Goal: Information Seeking & Learning: Learn about a topic

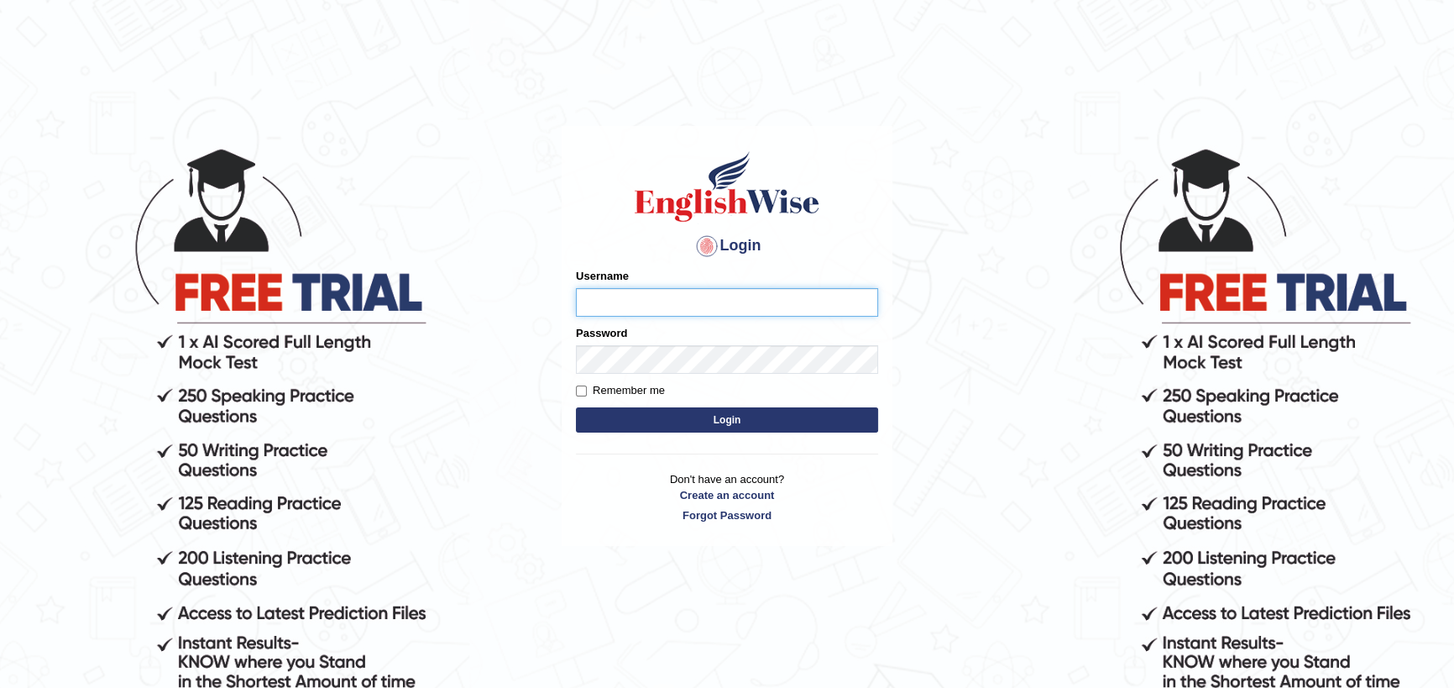
type input "zorbaenglish"
click at [642, 423] on button "Login" at bounding box center [727, 419] width 302 height 25
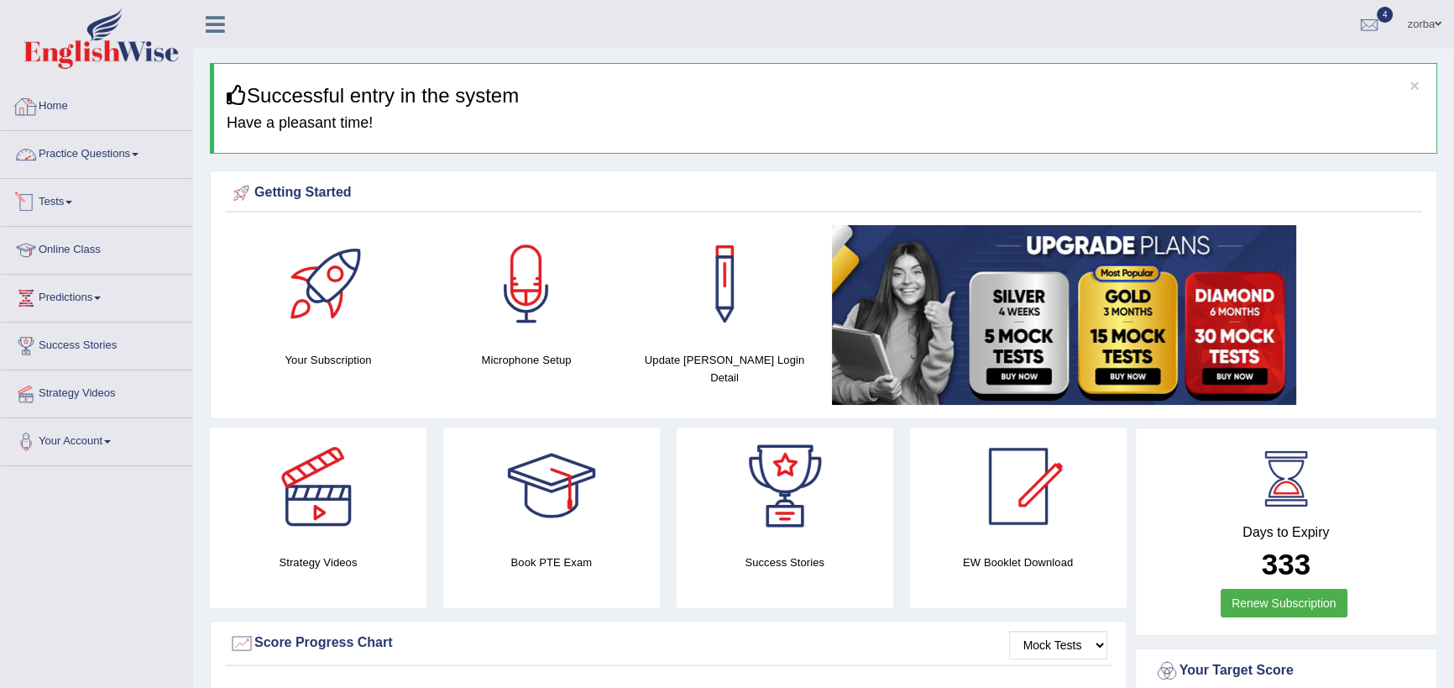
drag, startPoint x: 111, startPoint y: 156, endPoint x: 88, endPoint y: 184, distance: 35.8
click at [112, 156] on link "Practice Questions" at bounding box center [96, 152] width 191 height 42
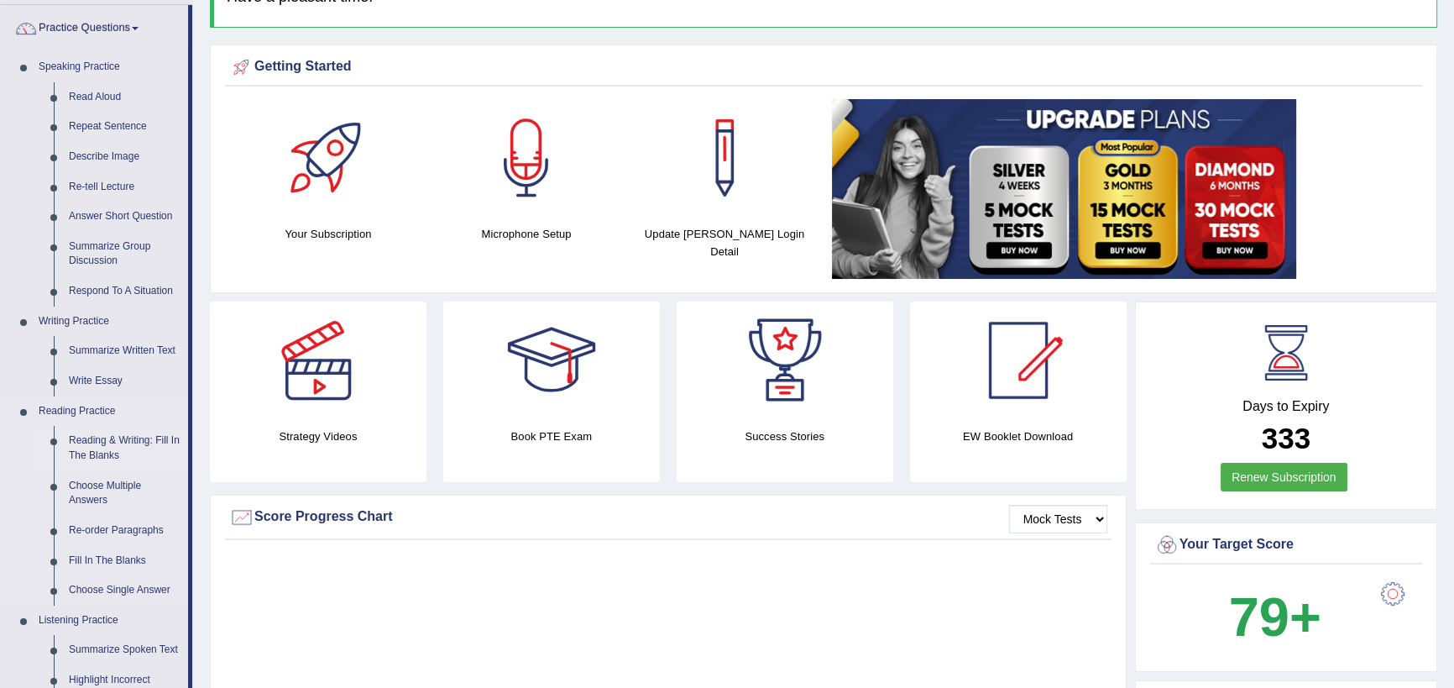
scroll to position [152, 0]
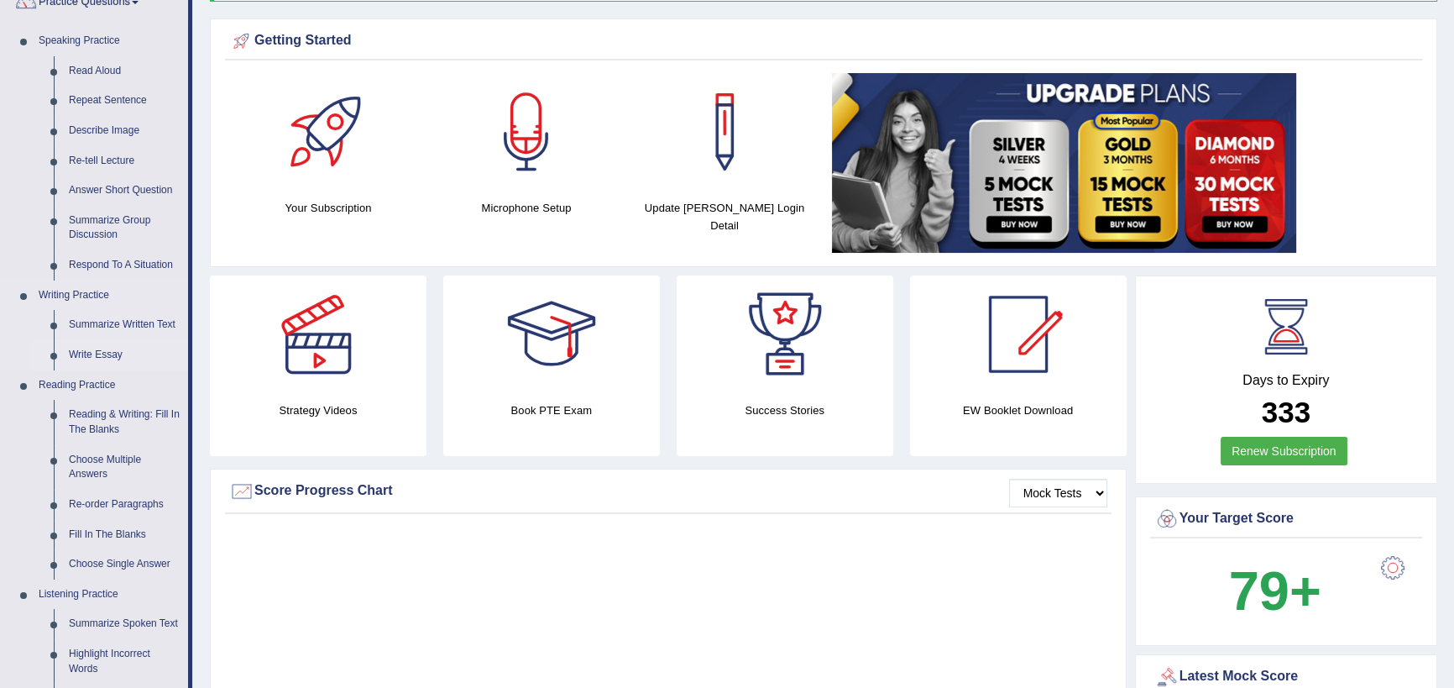
click at [127, 320] on link "Summarize Written Text" at bounding box center [124, 325] width 127 height 30
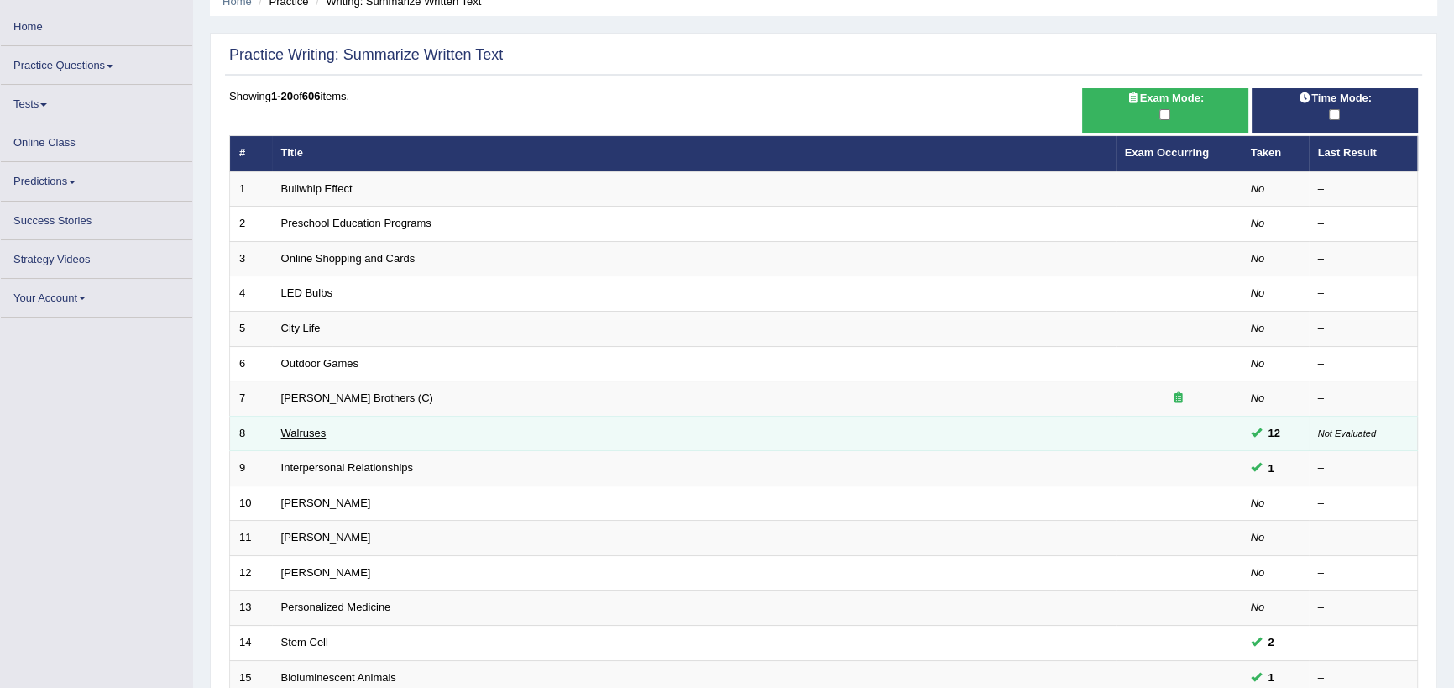
click at [300, 432] on link "Walruses" at bounding box center [303, 433] width 45 height 13
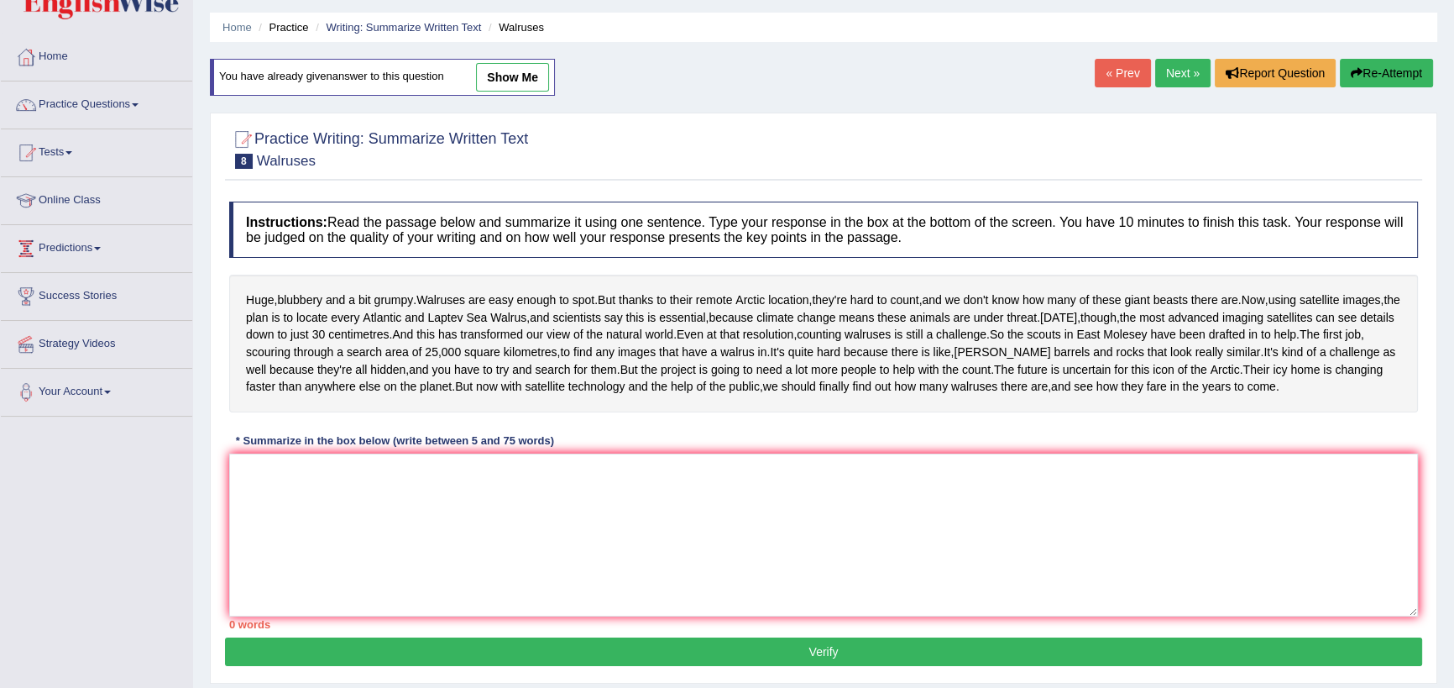
scroll to position [76, 0]
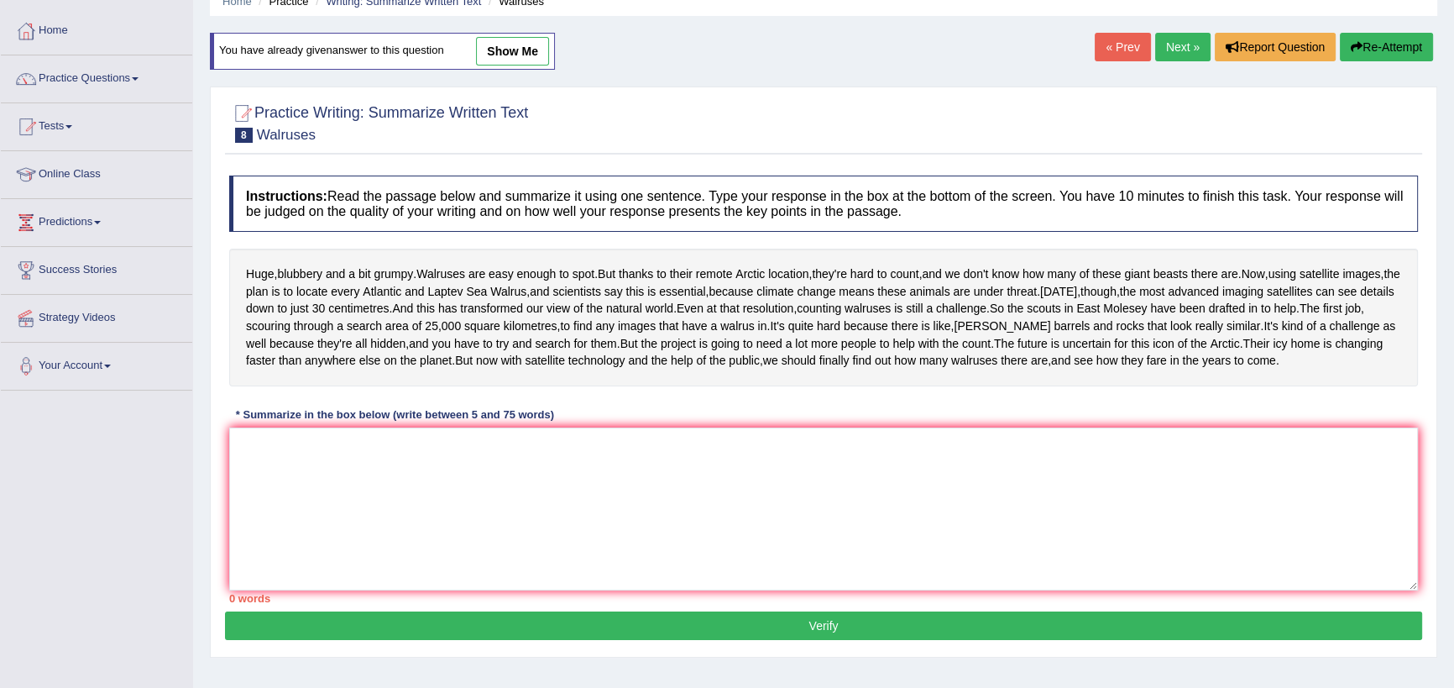
click at [118, 76] on link "Practice Questions" at bounding box center [96, 76] width 191 height 42
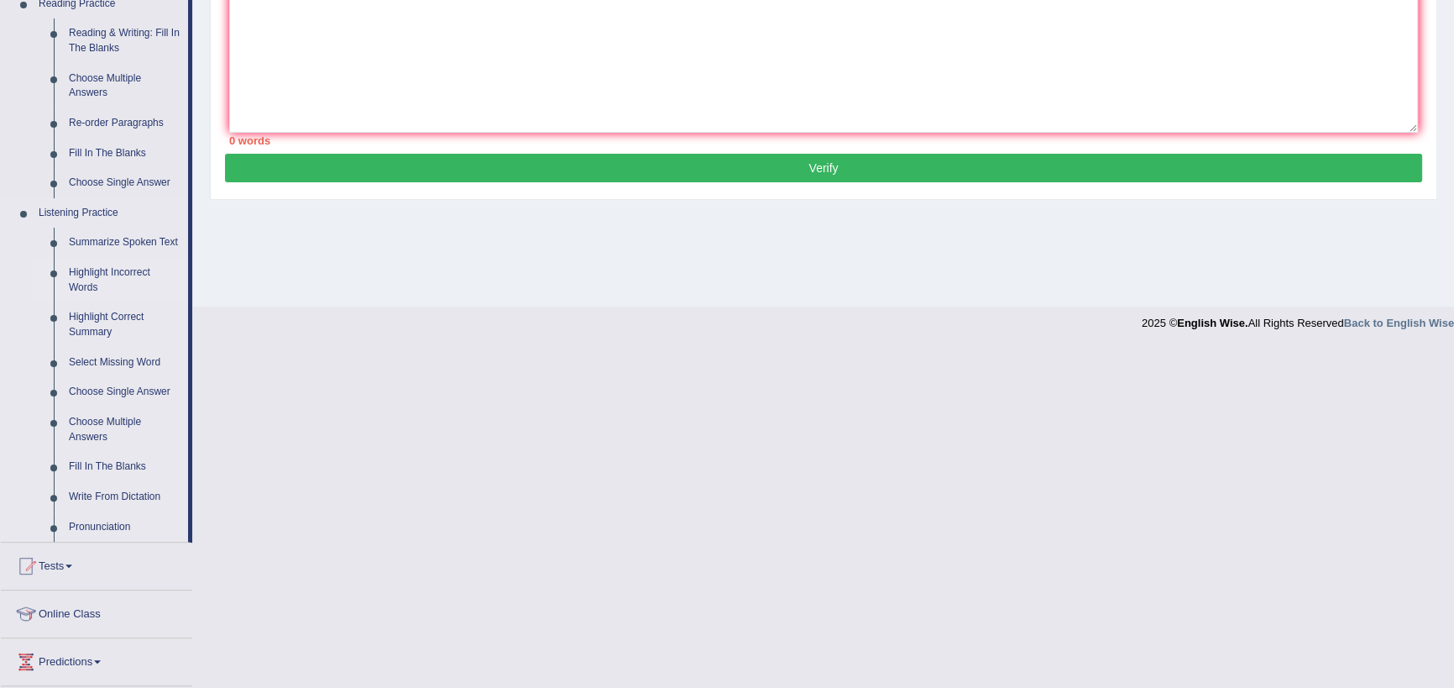
scroll to position [534, 0]
click at [124, 270] on link "Highlight Incorrect Words" at bounding box center [124, 279] width 127 height 45
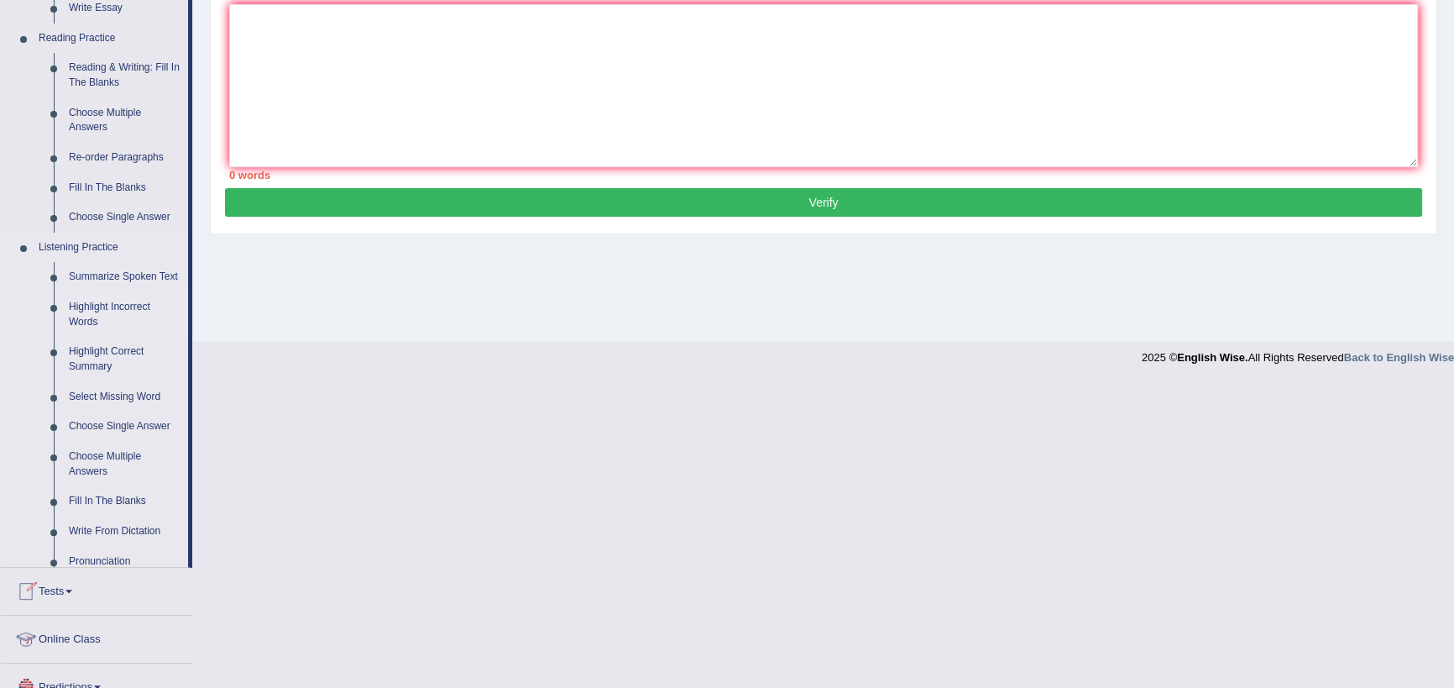
scroll to position [674, 0]
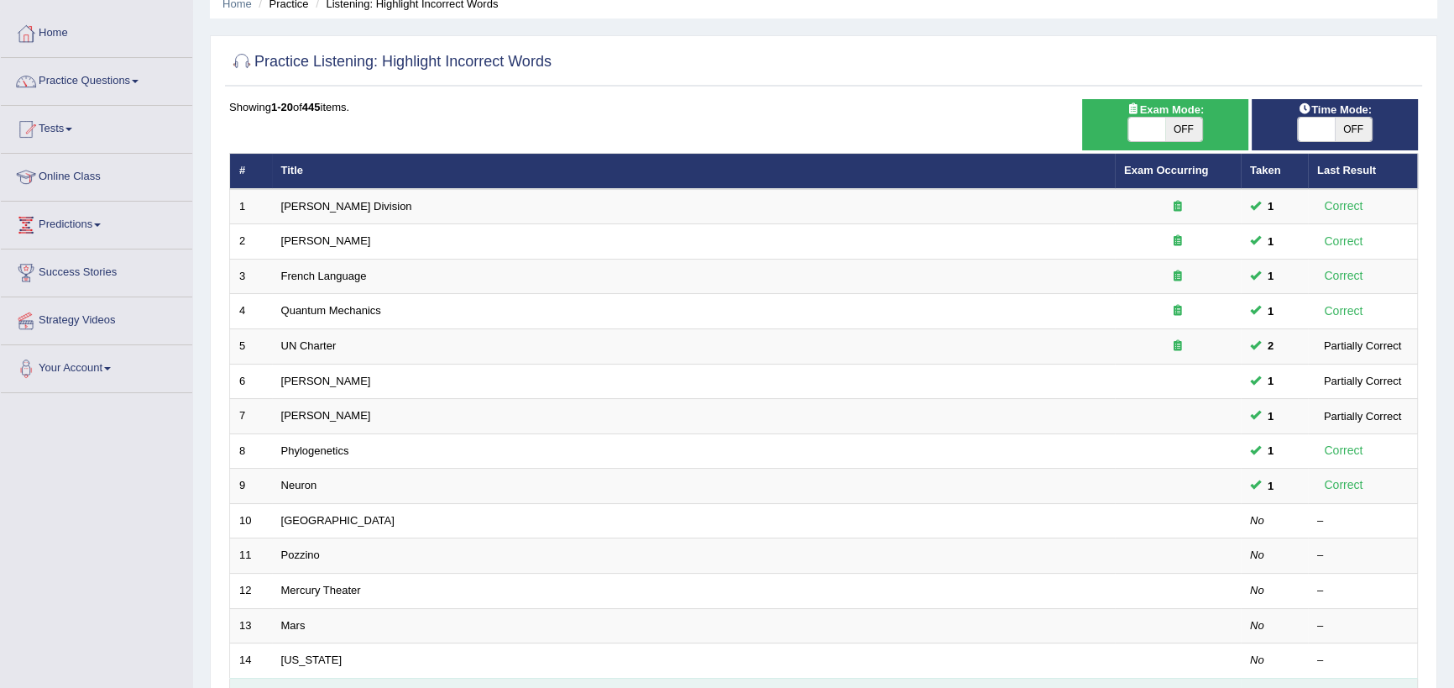
scroll to position [152, 0]
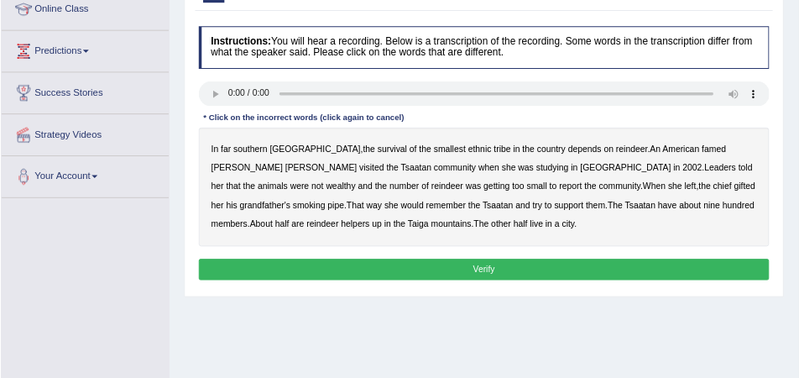
scroll to position [239, 0]
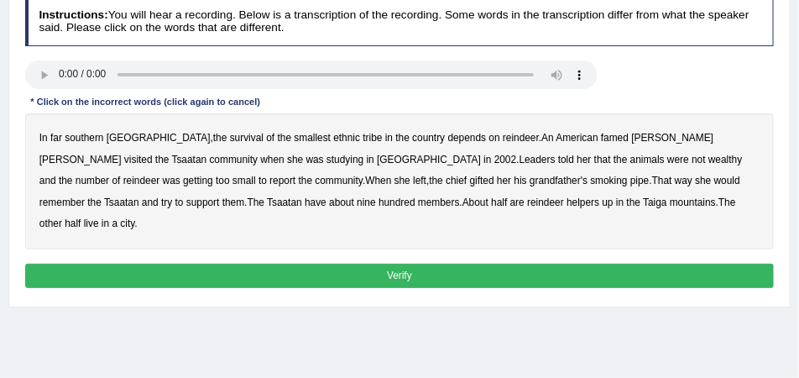
click at [503, 138] on b "reindeer" at bounding box center [521, 138] width 36 height 12
click at [230, 139] on b "survival" at bounding box center [247, 138] width 34 height 12
drag, startPoint x: 200, startPoint y: 136, endPoint x: 314, endPoint y: 150, distance: 115.1
click at [230, 137] on b "survival" at bounding box center [247, 138] width 34 height 12
click at [230, 139] on b "survival" at bounding box center [247, 138] width 34 height 12
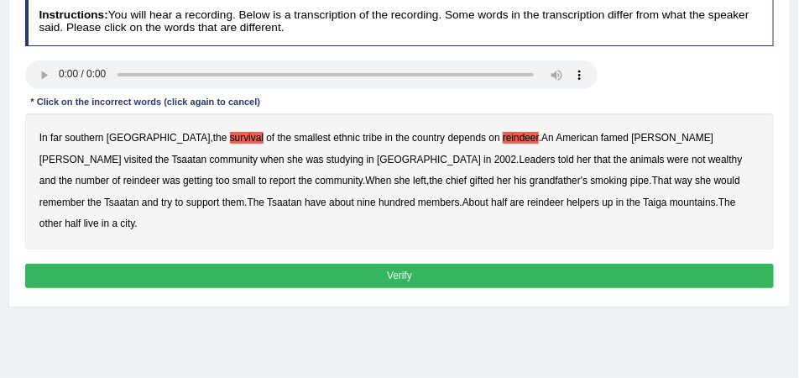
click at [295, 139] on b "smallest" at bounding box center [313, 138] width 37 height 12
click at [503, 137] on b "reindeer" at bounding box center [521, 138] width 36 height 12
click at [295, 138] on b "smallest" at bounding box center [313, 138] width 37 height 12
click at [295, 135] on b "smallest" at bounding box center [313, 138] width 37 height 12
click at [230, 138] on b "survival" at bounding box center [247, 138] width 34 height 12
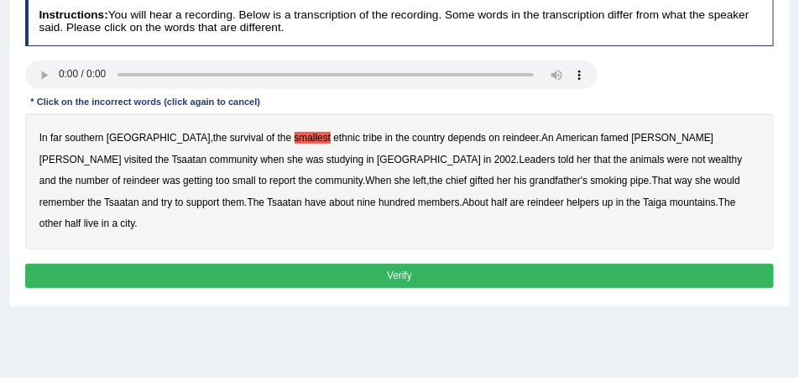
click at [295, 138] on b "smallest" at bounding box center [313, 138] width 37 height 12
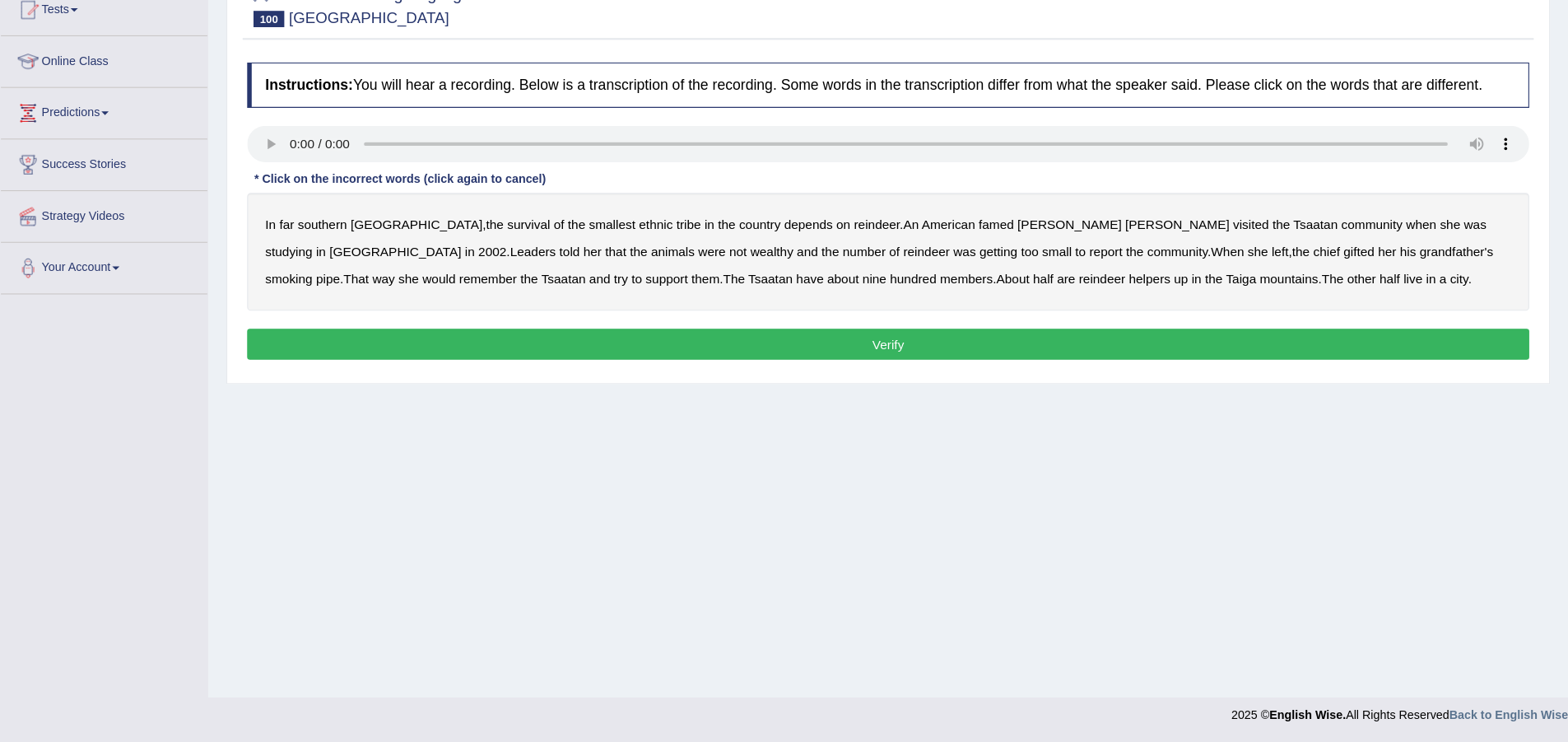
scroll to position [123, 0]
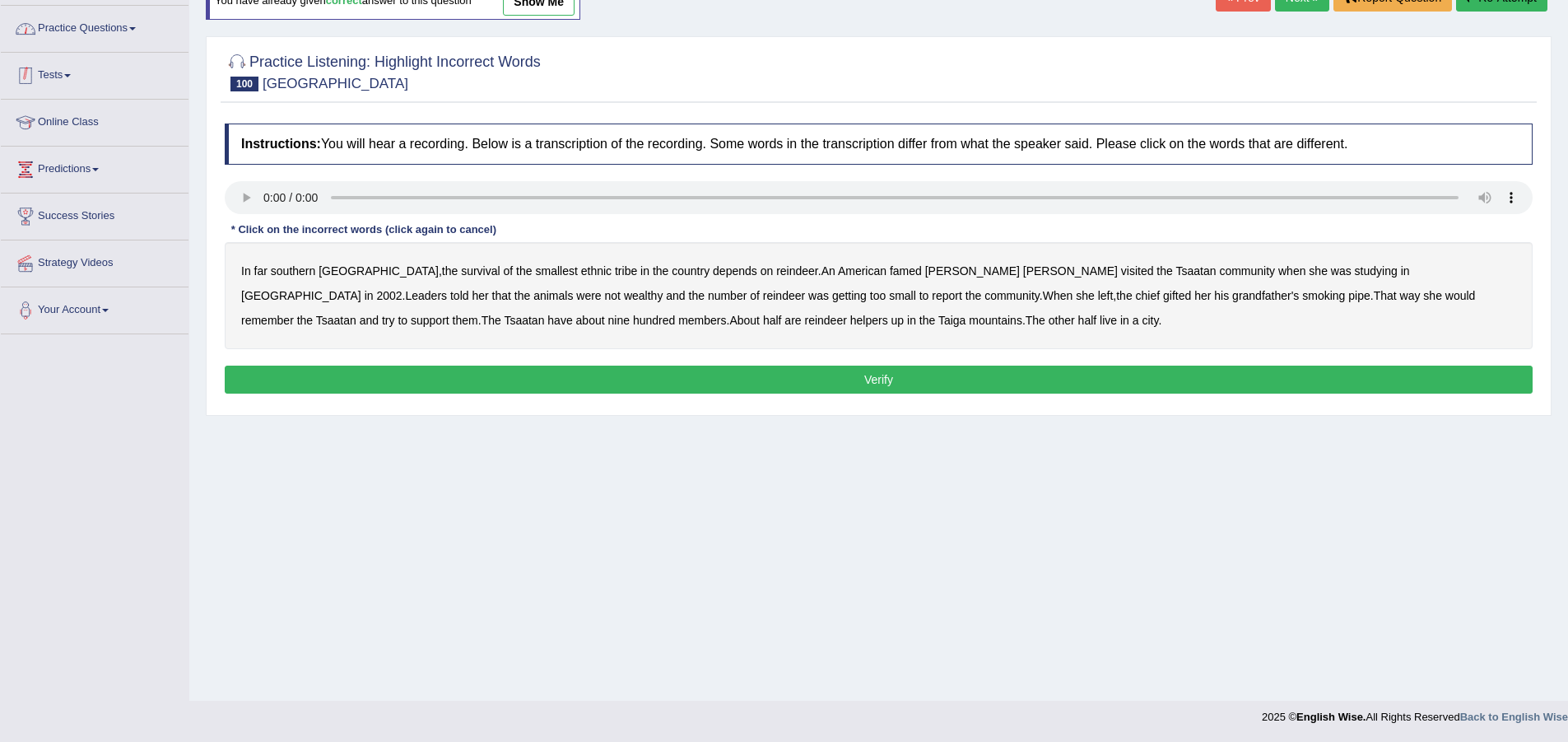
click at [125, 33] on link "Practice Questions" at bounding box center [94, 26] width 187 height 41
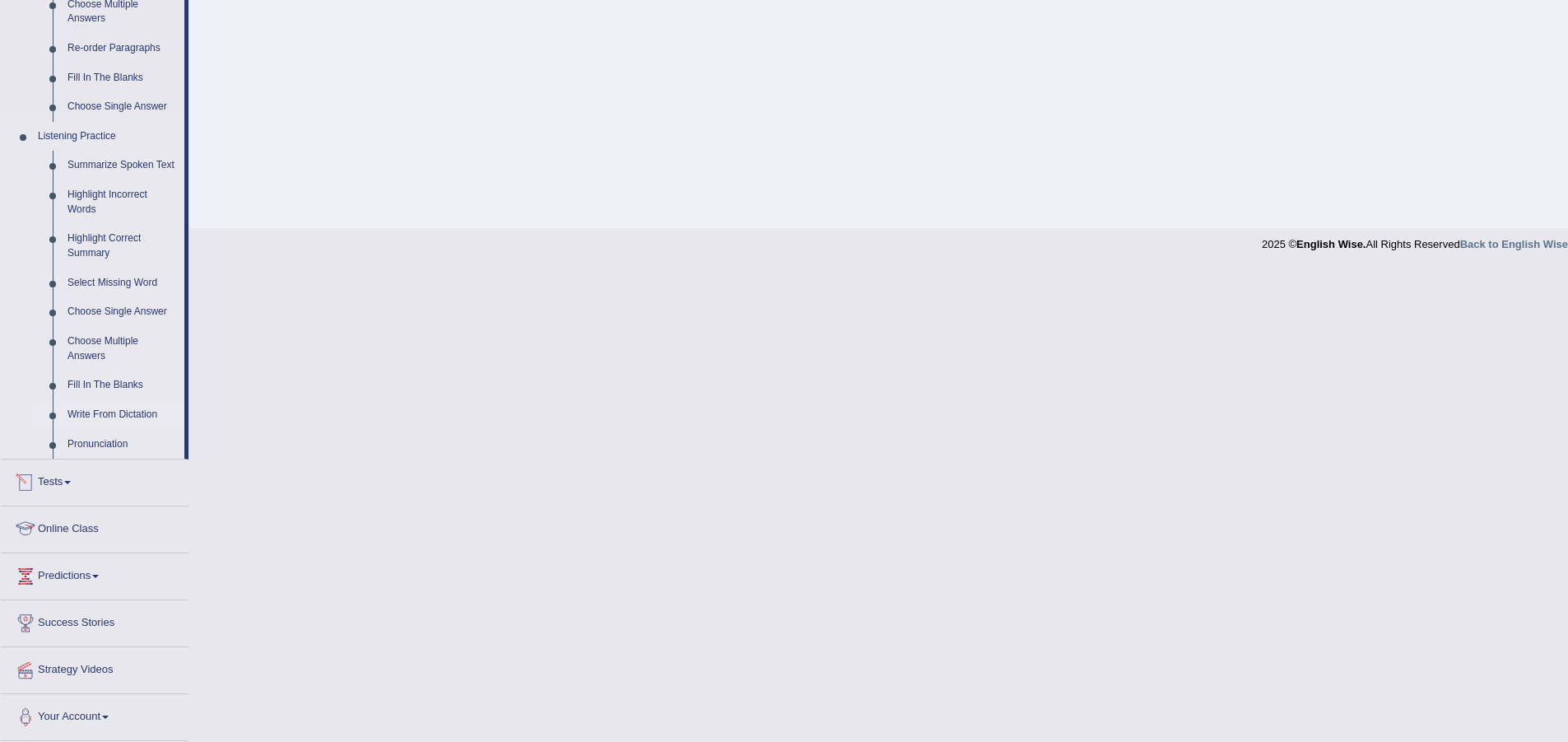
drag, startPoint x: 103, startPoint y: 416, endPoint x: 136, endPoint y: 417, distance: 33.0
click at [104, 417] on link "Write From Dictation" at bounding box center [122, 415] width 124 height 29
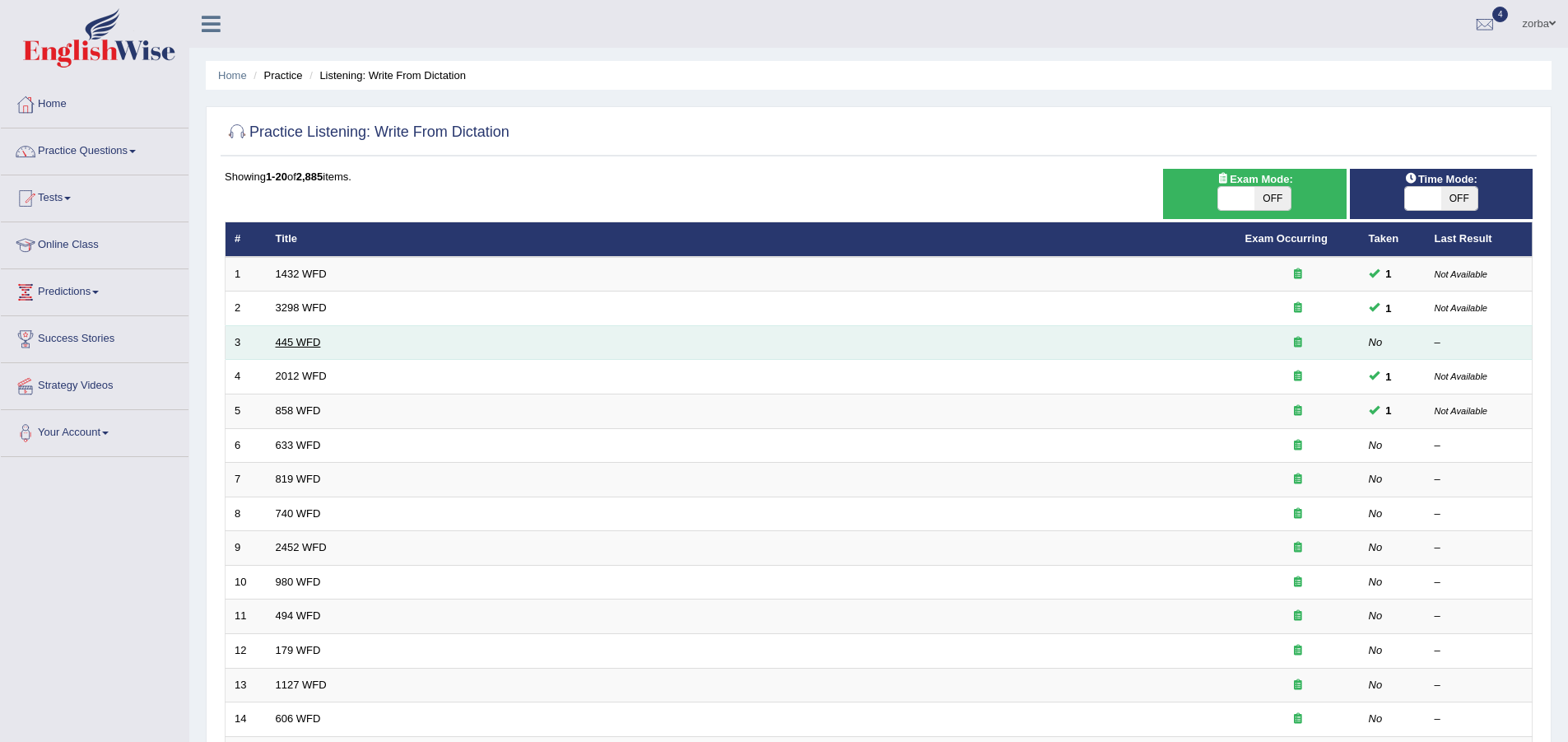
click at [295, 347] on link "445 WFD" at bounding box center [298, 342] width 45 height 13
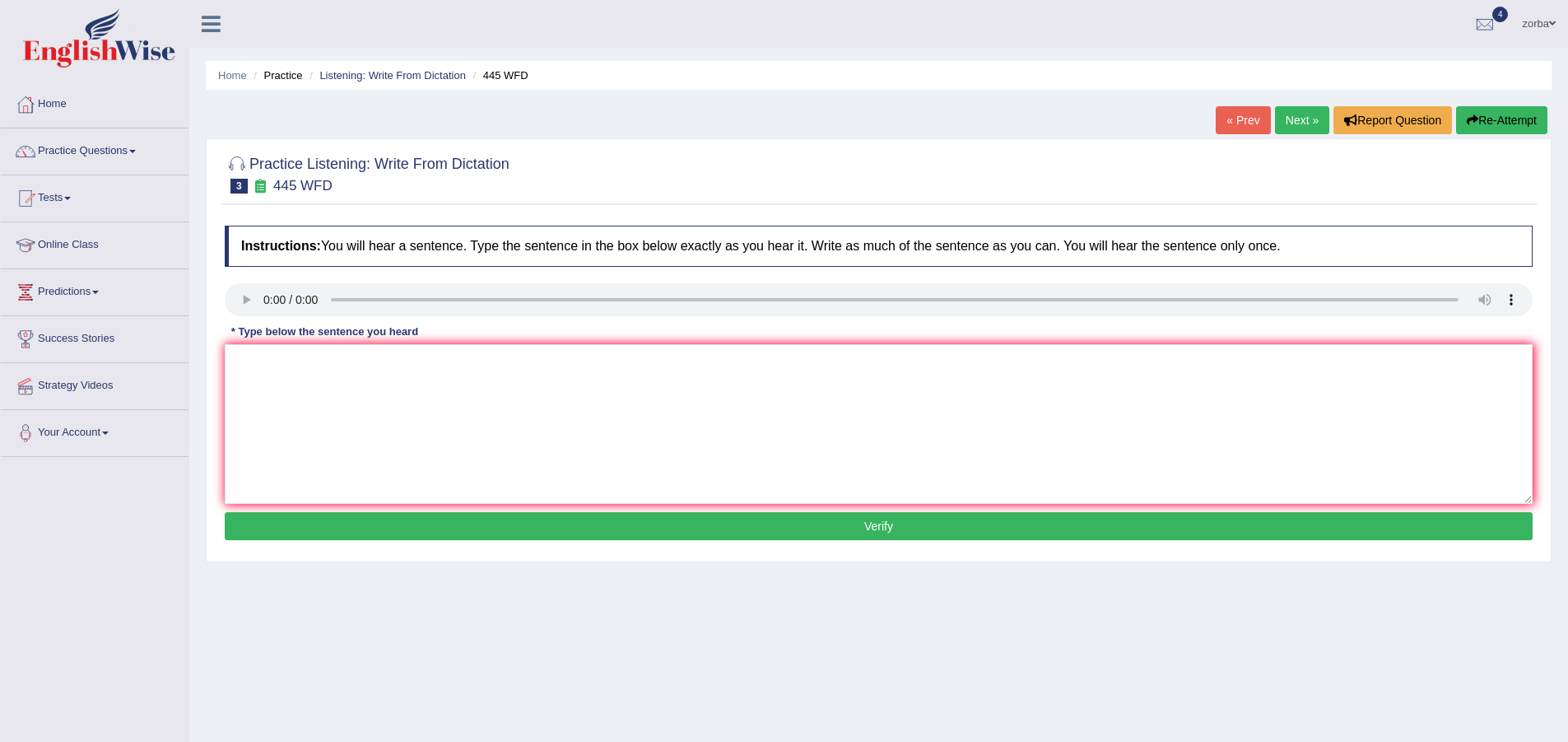
click at [1225, 126] on link "« Prev" at bounding box center [1242, 120] width 54 height 28
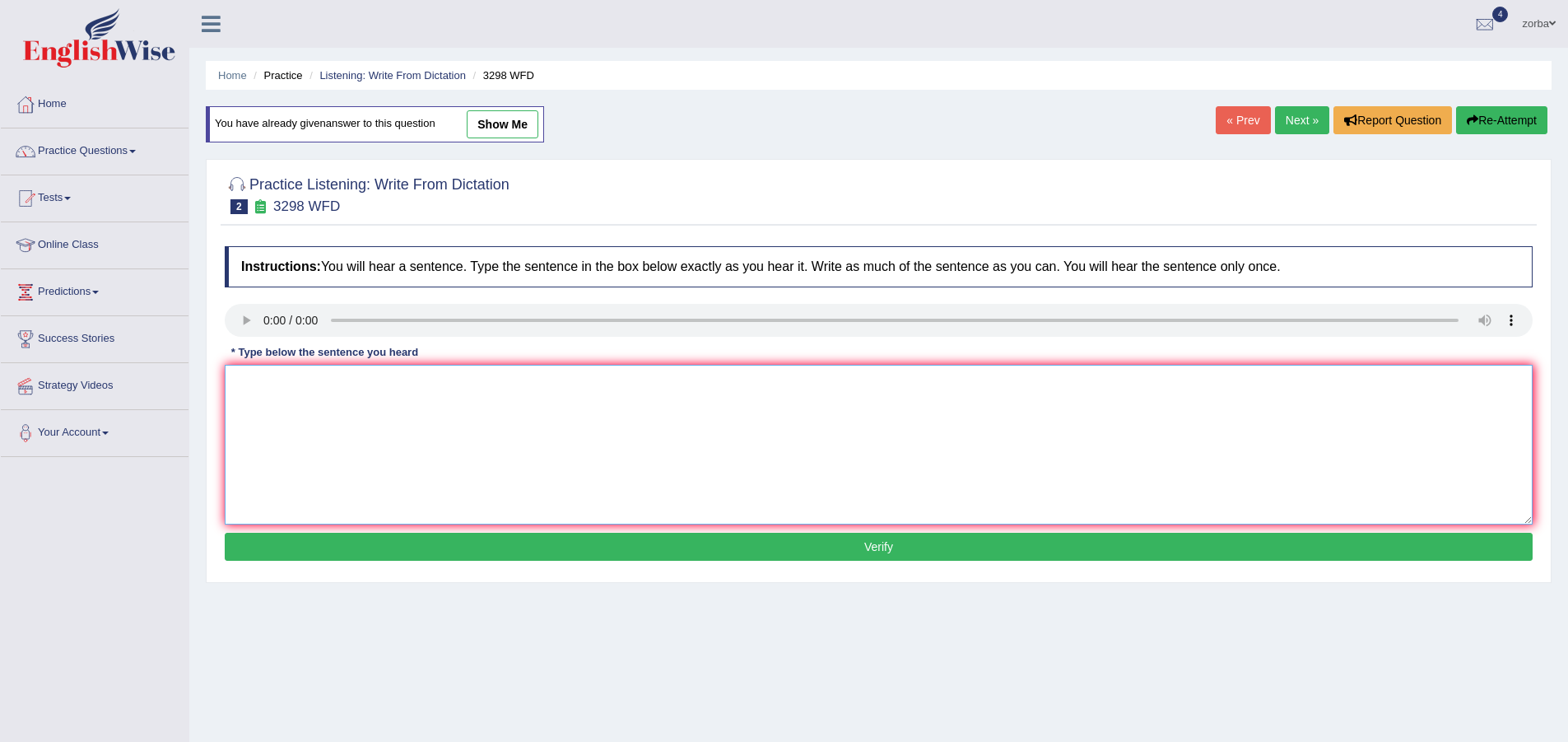
click at [347, 420] on textarea at bounding box center [878, 444] width 1307 height 160
click at [352, 385] on textarea at bounding box center [878, 444] width 1307 height 160
paste textarea "animals behaviors appears contemplate aspects distincs aspects about humans"
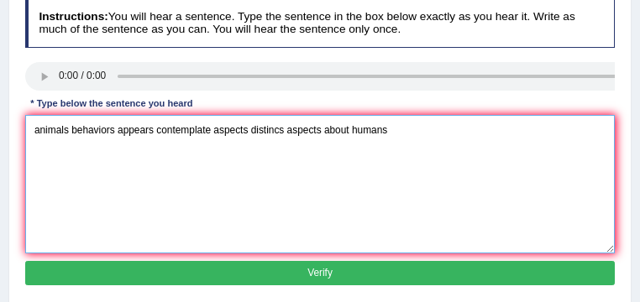
scroll to position [302, 0]
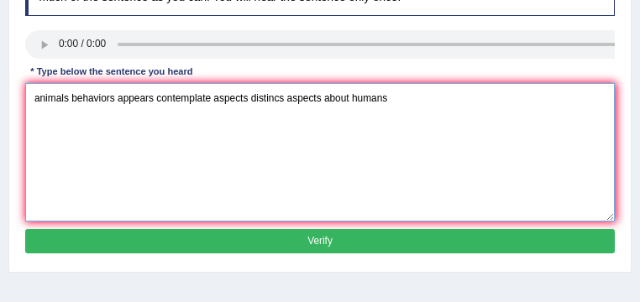
click at [417, 118] on textarea "animals behaviors appears contemplate aspects distincs aspects about humans" at bounding box center [320, 152] width 590 height 139
click at [197, 106] on textarea "animals behaviors appears contemplate aspects distincs aspects about humans" at bounding box center [320, 152] width 590 height 139
click at [374, 112] on textarea "animals behaviors appears contemplate aspects distincs aspects about humans" at bounding box center [320, 152] width 590 height 139
click at [287, 96] on textarea "animals behaviors appears contemplate aspects distincs aspects about humans" at bounding box center [320, 152] width 590 height 139
drag, startPoint x: 320, startPoint y: 96, endPoint x: 252, endPoint y: 99, distance: 68.1
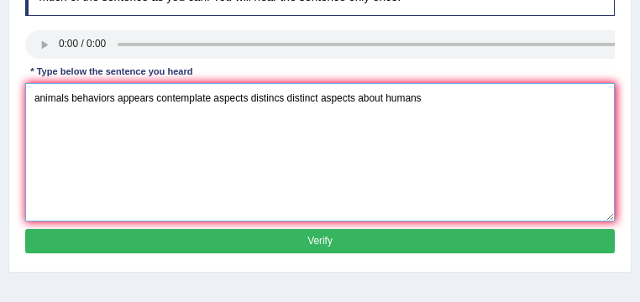
click at [252, 99] on textarea "animals behaviors appears contemplate aspects distincs distinct aspects about h…" at bounding box center [320, 152] width 590 height 139
click at [435, 143] on textarea "animals behaviors appears contemplate aspects distincs distinct aspects about h…" at bounding box center [320, 152] width 590 height 139
click at [118, 97] on textarea "animals behaviors appears contemplate aspects distincs distinct aspects about h…" at bounding box center [320, 152] width 590 height 139
click at [118, 98] on textarea "animals behaviors behaviourappears contemplate aspects distincs distinct aspect…" at bounding box center [320, 152] width 590 height 139
click at [202, 96] on textarea "animals behaviors behavior behaviourappears contemplate aspects distincs distin…" at bounding box center [320, 152] width 590 height 139
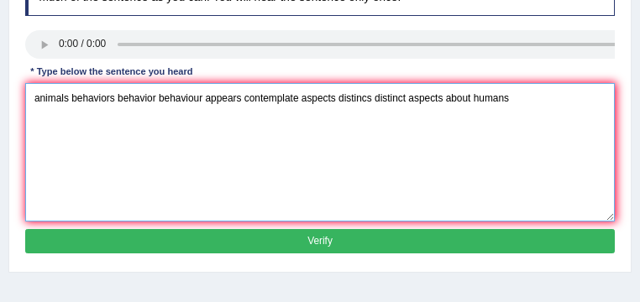
drag, startPoint x: 197, startPoint y: 98, endPoint x: 166, endPoint y: 99, distance: 30.2
click at [166, 99] on textarea "animals behaviors behavior behaviour appears contemplate aspects distincs disti…" at bounding box center [320, 152] width 590 height 139
drag, startPoint x: 144, startPoint y: 101, endPoint x: 107, endPoint y: 99, distance: 37.8
click at [107, 99] on textarea "animals behaviors behavior behaviour appears contemplate aspects distincs disti…" at bounding box center [320, 152] width 590 height 139
click at [96, 99] on textarea "animals behaviors behavior behaviour appears contemplate aspects distincs disti…" at bounding box center [320, 152] width 590 height 139
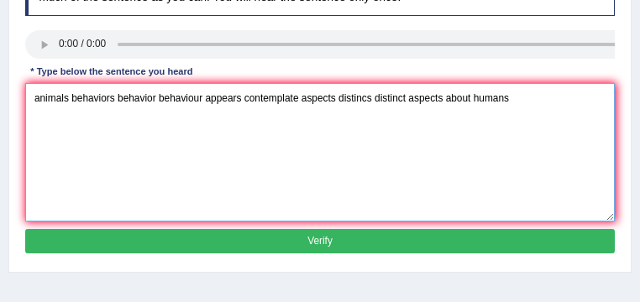
click at [99, 97] on textarea "animals behaviors behavior behaviour appears contemplate aspects distincs disti…" at bounding box center [320, 152] width 590 height 139
click at [135, 98] on textarea "animals behaviors behavior behaviour appears contemplate aspects distincs disti…" at bounding box center [320, 152] width 590 height 139
click at [144, 121] on textarea "animals behaviors behavior behaviour appears contemplate aspects distincs disti…" at bounding box center [320, 152] width 590 height 139
drag, startPoint x: 202, startPoint y: 94, endPoint x: 77, endPoint y: 106, distance: 124.8
click at [77, 106] on textarea "animals behaviors behavior behaviour appears contemplate aspects distincs disti…" at bounding box center [320, 152] width 590 height 139
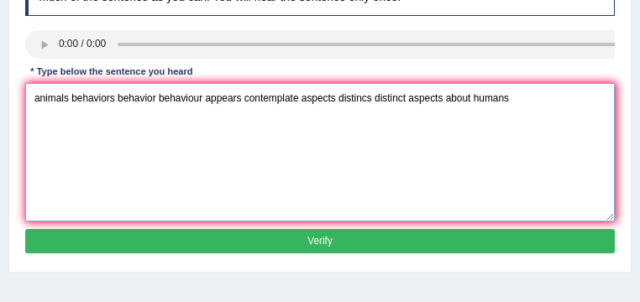
click at [240, 138] on textarea "animals behaviors behavior behaviour appears contemplate aspects distincs disti…" at bounding box center [320, 152] width 590 height 139
drag, startPoint x: 376, startPoint y: 97, endPoint x: 356, endPoint y: 98, distance: 20.2
click at [356, 98] on textarea "animals behaviors behavior behaviour appears contemplate aspects distincs disti…" at bounding box center [320, 152] width 590 height 139
drag, startPoint x: 401, startPoint y: 93, endPoint x: 366, endPoint y: 96, distance: 35.4
click at [366, 96] on textarea "animals behaviors behavior behaviour appears contemplate aspects distincs disti…" at bounding box center [320, 152] width 590 height 139
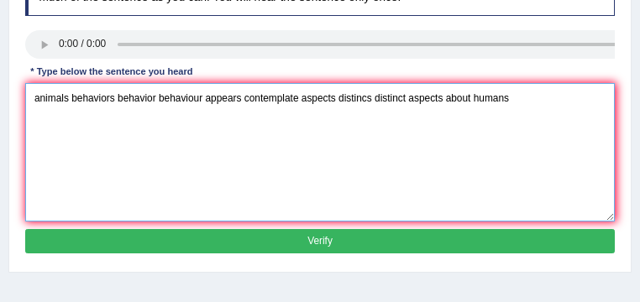
click at [415, 134] on textarea "animals behaviors behavior behaviour appears contemplate aspects distincs disti…" at bounding box center [320, 152] width 590 height 139
click at [244, 99] on textarea "animals behaviors behavior behaviour appears contemplate aspects distincs disti…" at bounding box center [320, 152] width 590 height 139
drag, startPoint x: 496, startPoint y: 98, endPoint x: 452, endPoint y: 98, distance: 44.5
click at [452, 98] on textarea "animals behaviors behavior behaviour appears to contain contemplate aspects dis…" at bounding box center [320, 152] width 590 height 139
click at [474, 121] on textarea "animals behaviors behavior behaviour appears to contain contemplate aspects dis…" at bounding box center [320, 152] width 590 height 139
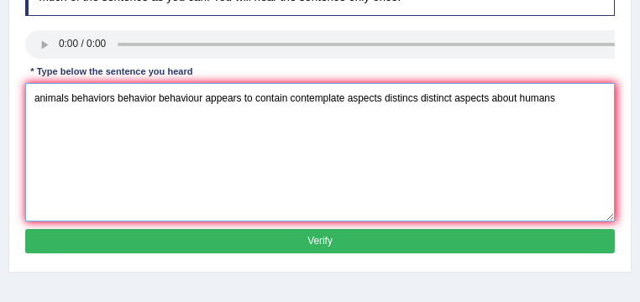
click at [490, 97] on textarea "animals behaviors behavior behaviour appears to contain contemplate aspects dis…" at bounding box center [320, 152] width 590 height 139
click at [527, 131] on textarea "animals behaviors behavior behaviour appears to contain contemplate aspects dis…" at bounding box center [320, 152] width 590 height 139
type textarea "animals behaviors behavior behaviour appears to contain contemplate aspects dis…"
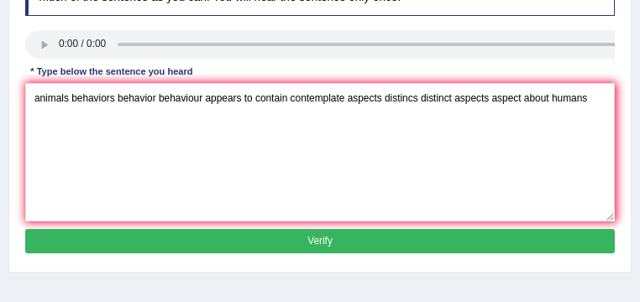
click at [375, 236] on button "Verify" at bounding box center [320, 241] width 590 height 24
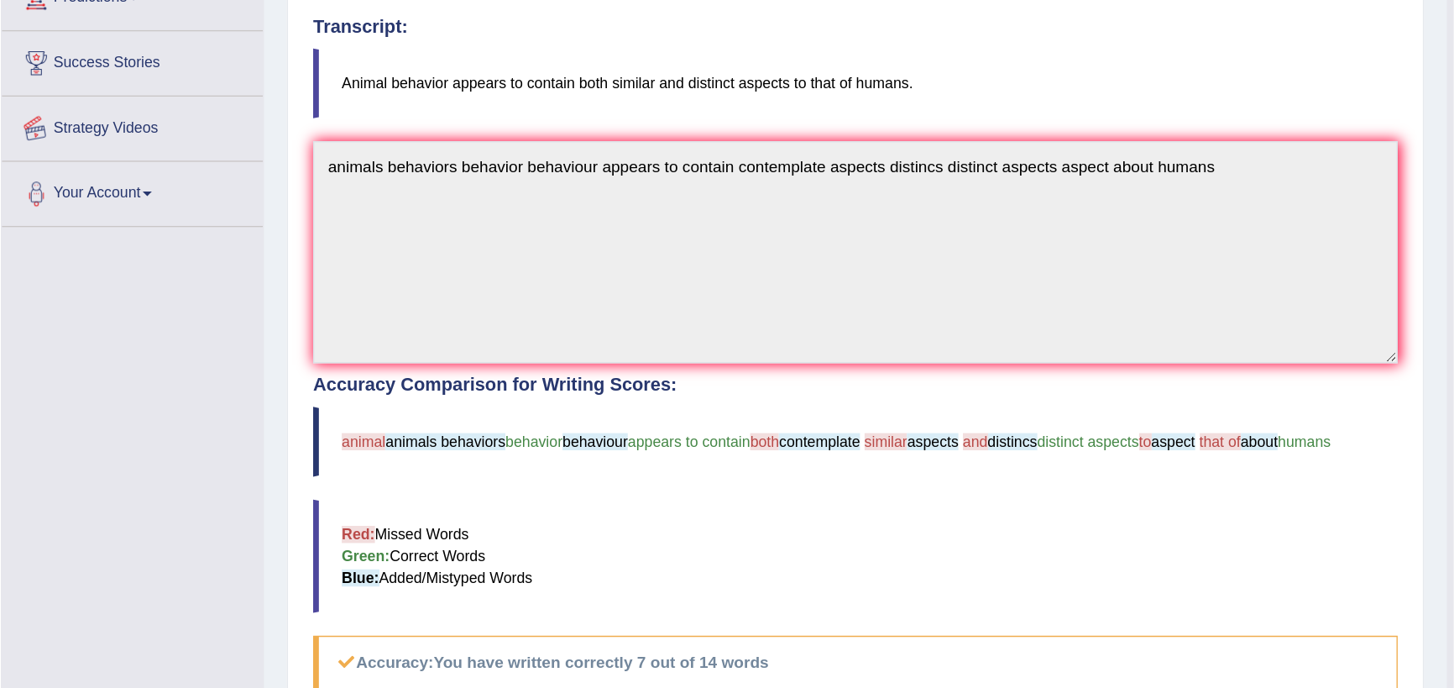
scroll to position [300, 0]
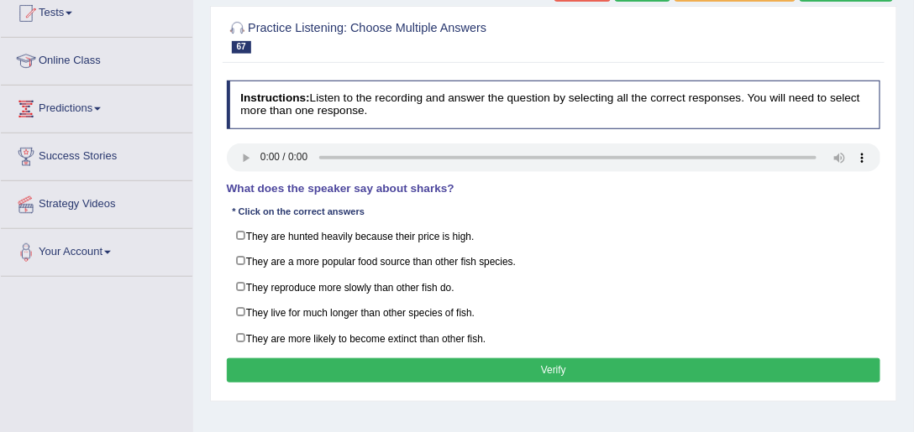
scroll to position [191, 0]
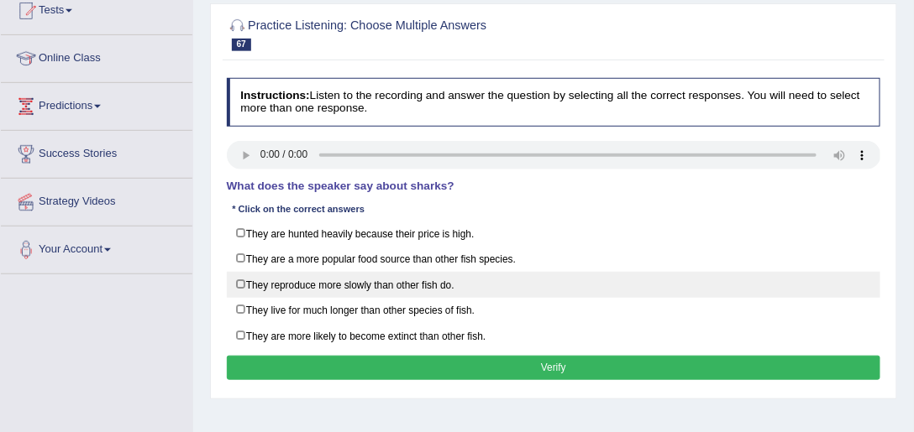
click at [243, 280] on label "They reproduce more slowly than other fish do." at bounding box center [554, 285] width 654 height 26
checkbox input "true"
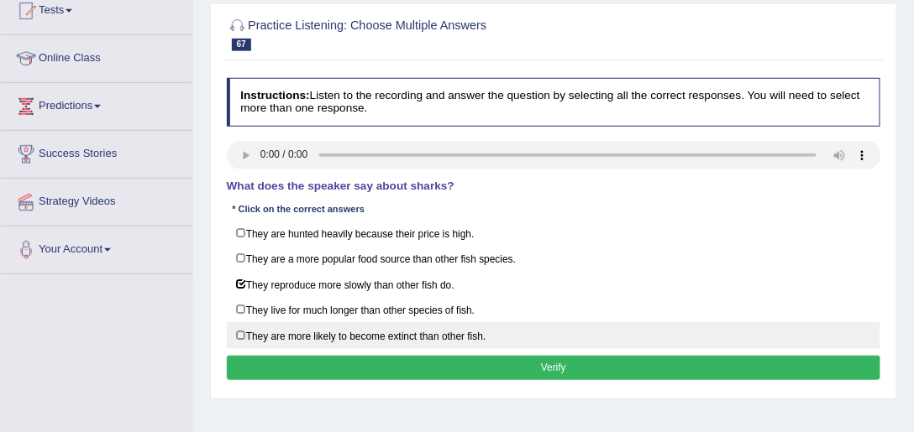
click at [238, 328] on label "They are more likely to become extinct than other fish." at bounding box center [554, 335] width 654 height 26
checkbox input "true"
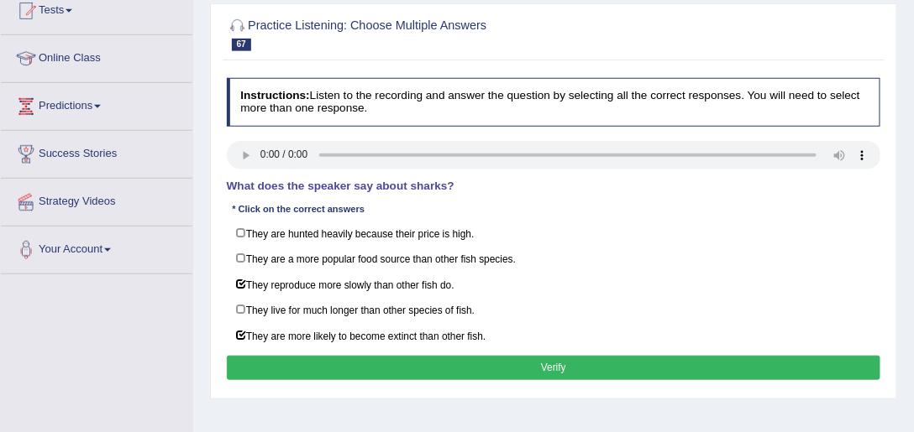
click at [464, 366] on button "Verify" at bounding box center [554, 368] width 654 height 24
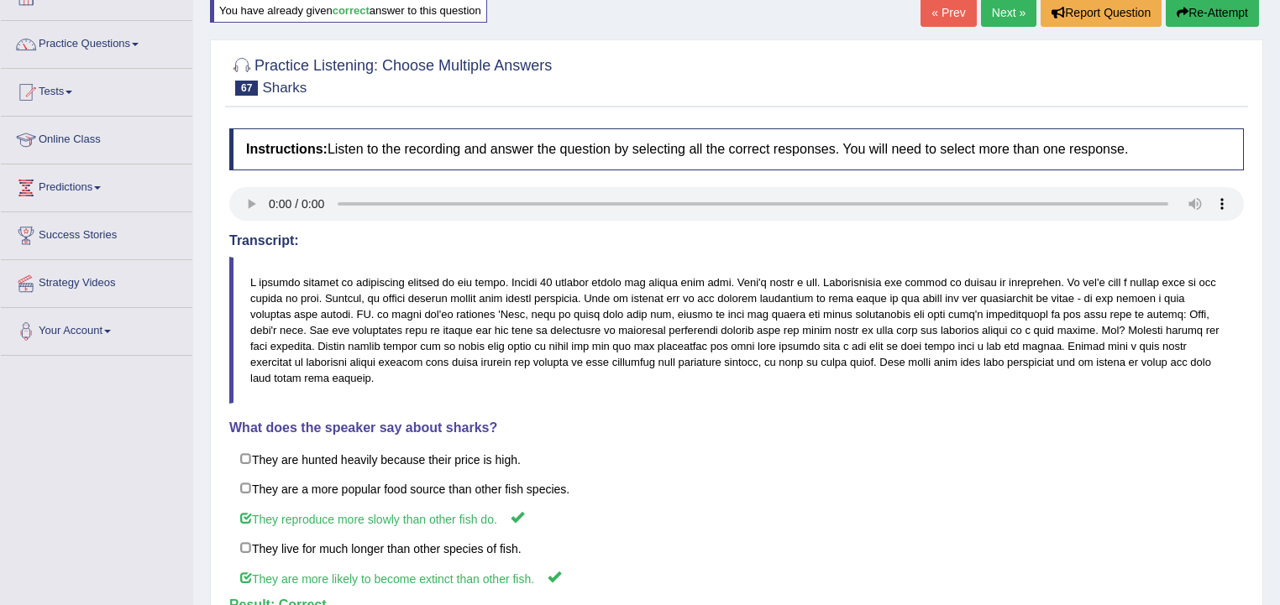
scroll to position [90, 0]
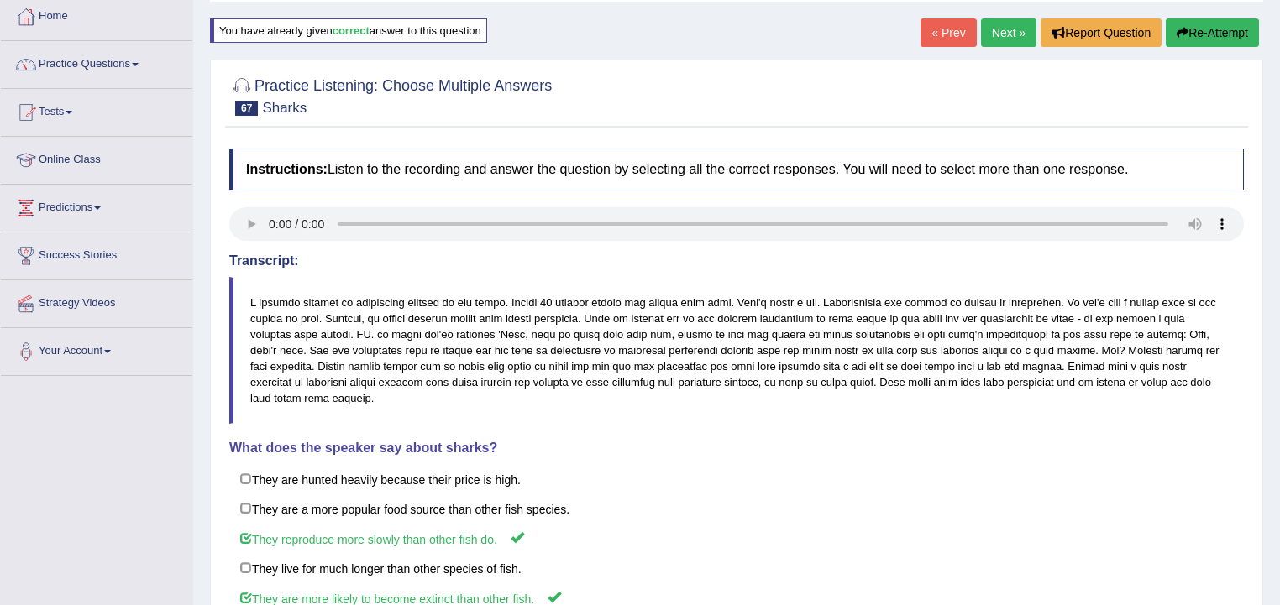
click at [913, 30] on link "Next »" at bounding box center [1008, 32] width 55 height 29
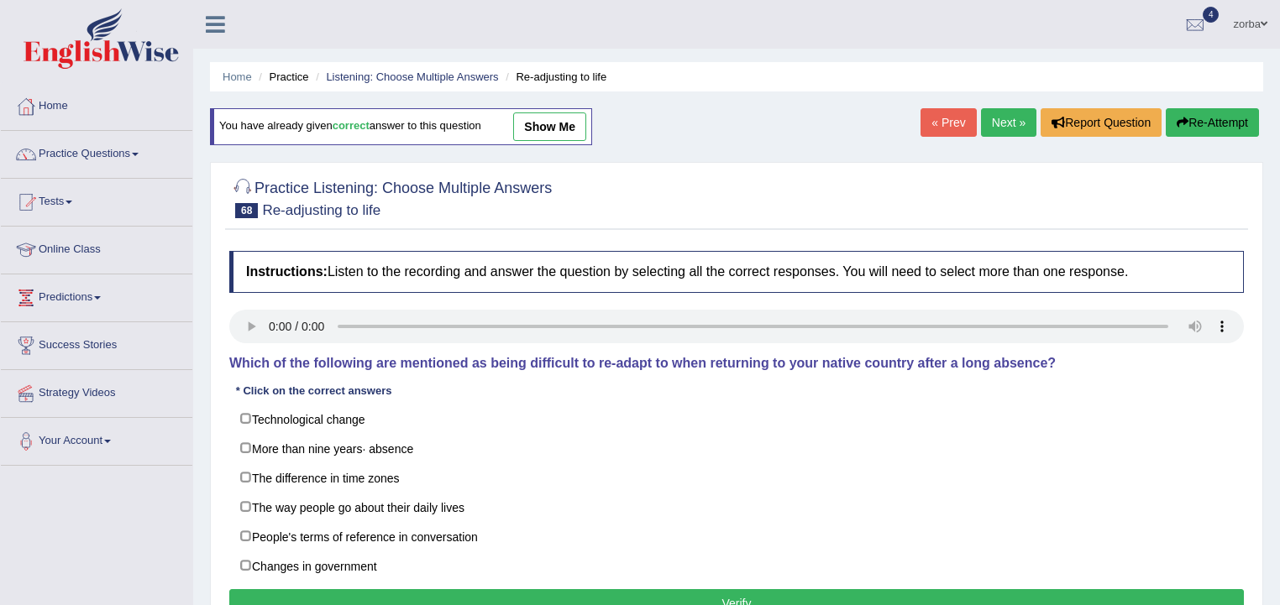
click at [930, 119] on link "« Prev" at bounding box center [947, 122] width 55 height 29
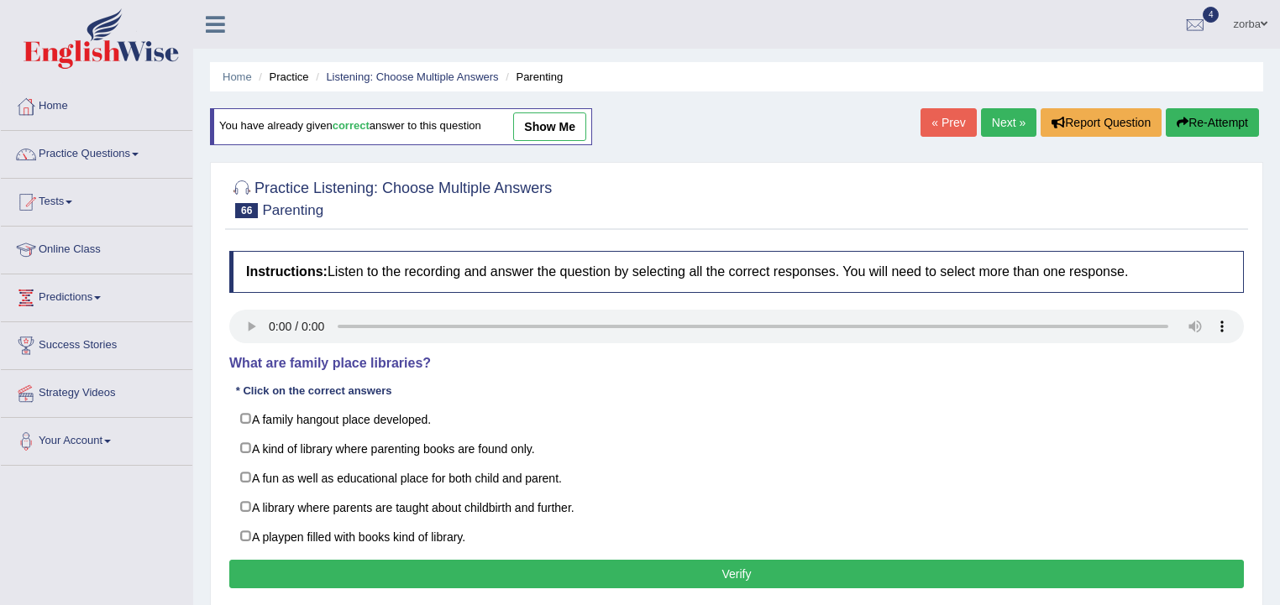
click at [996, 113] on link "Next »" at bounding box center [1008, 122] width 55 height 29
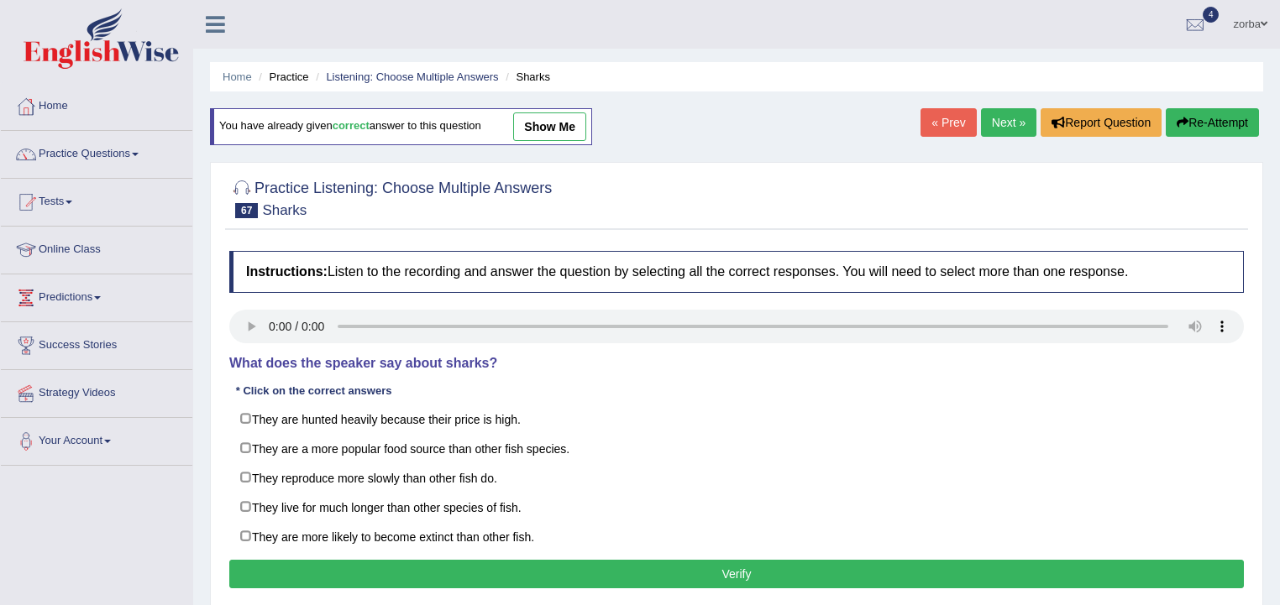
click at [1001, 129] on link "Next »" at bounding box center [1008, 122] width 55 height 29
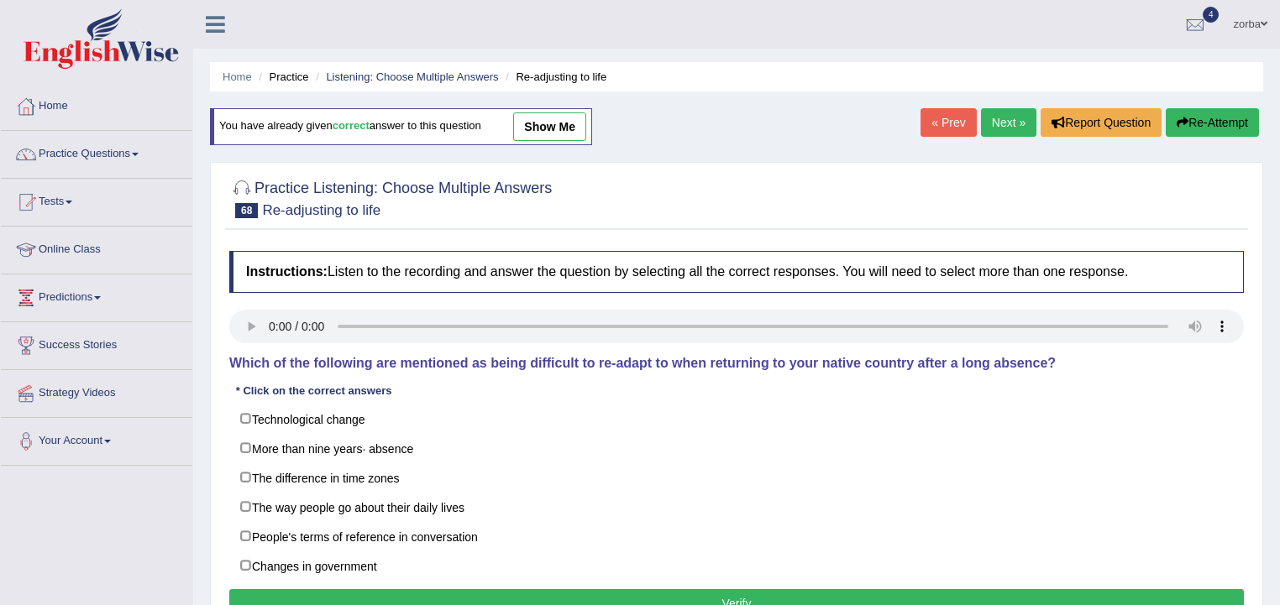
click at [994, 130] on link "Next »" at bounding box center [1008, 122] width 55 height 29
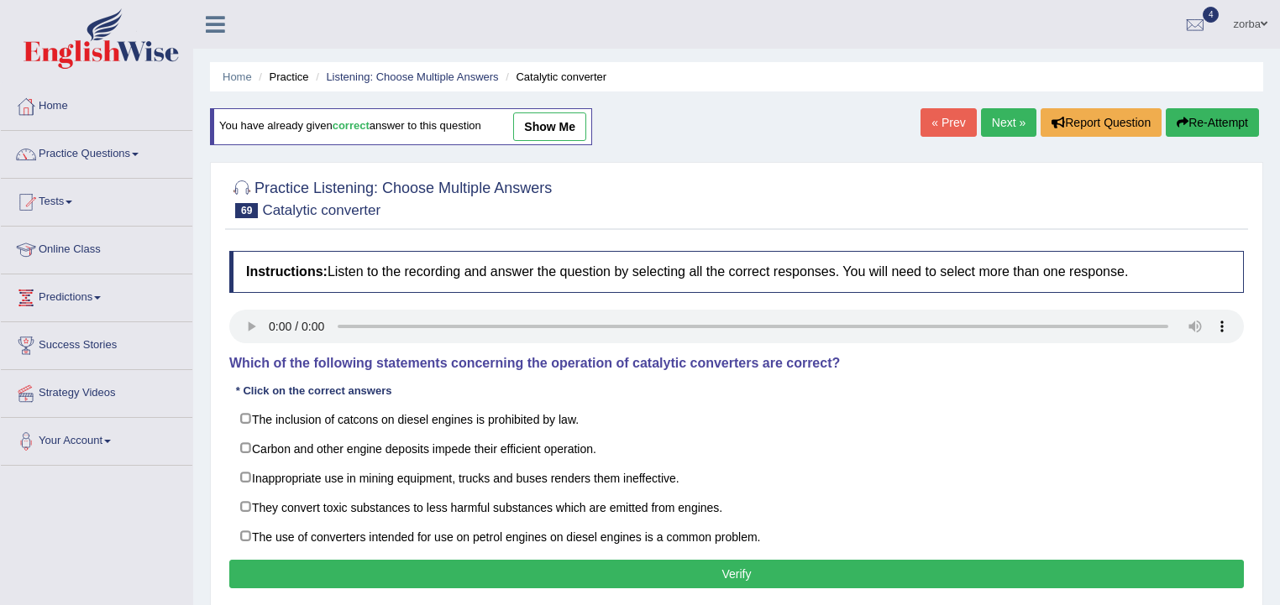
click at [996, 121] on link "Next »" at bounding box center [1008, 122] width 55 height 29
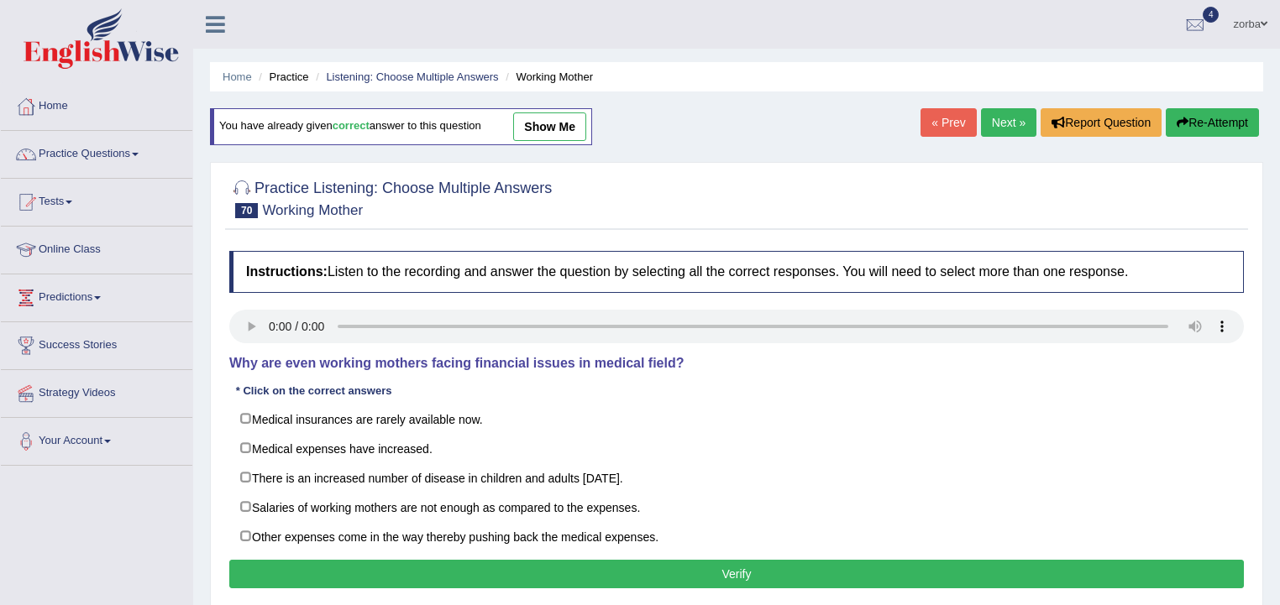
click at [933, 120] on link "« Prev" at bounding box center [947, 122] width 55 height 29
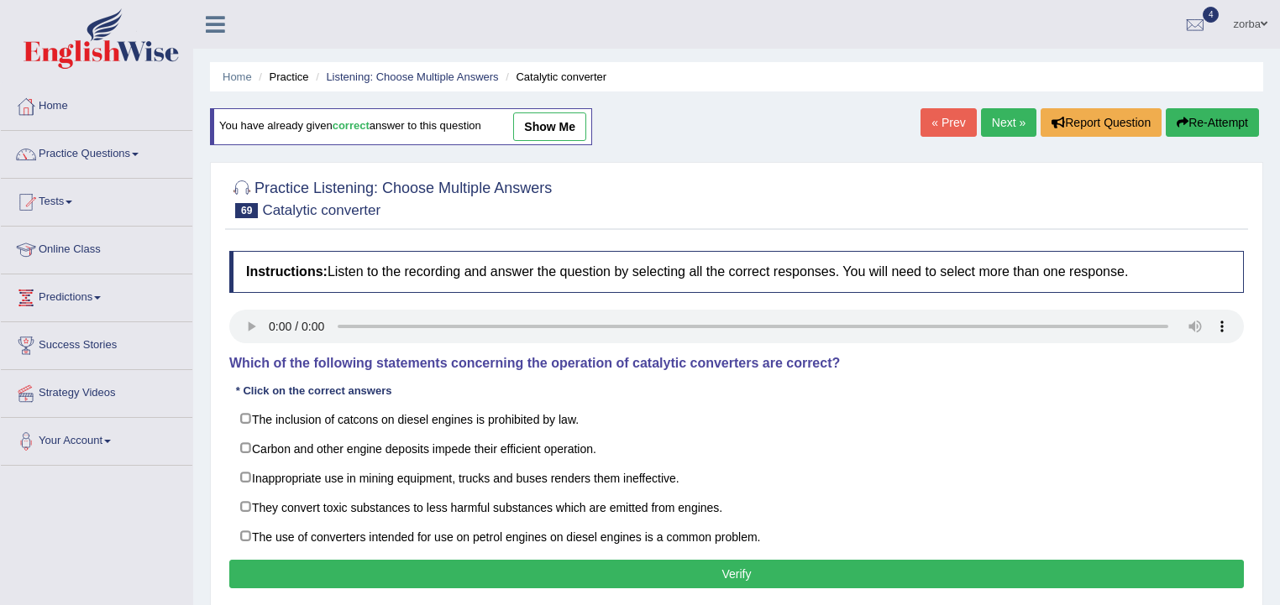
click at [933, 120] on link "« Prev" at bounding box center [947, 122] width 55 height 29
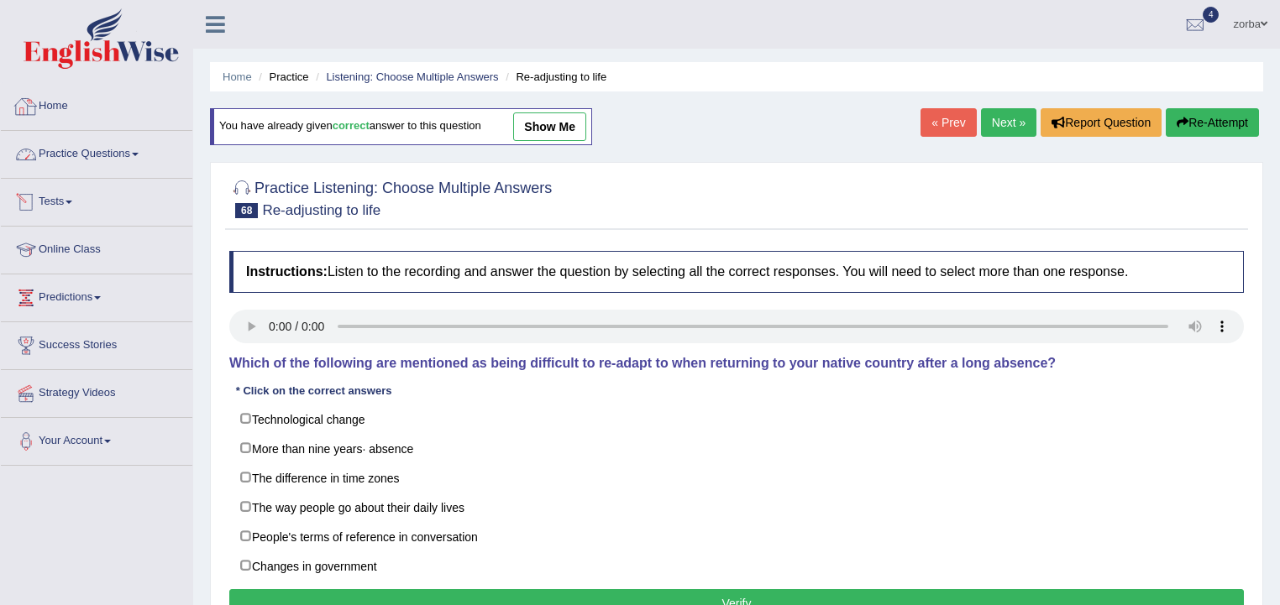
click at [122, 151] on link "Practice Questions" at bounding box center [96, 152] width 191 height 42
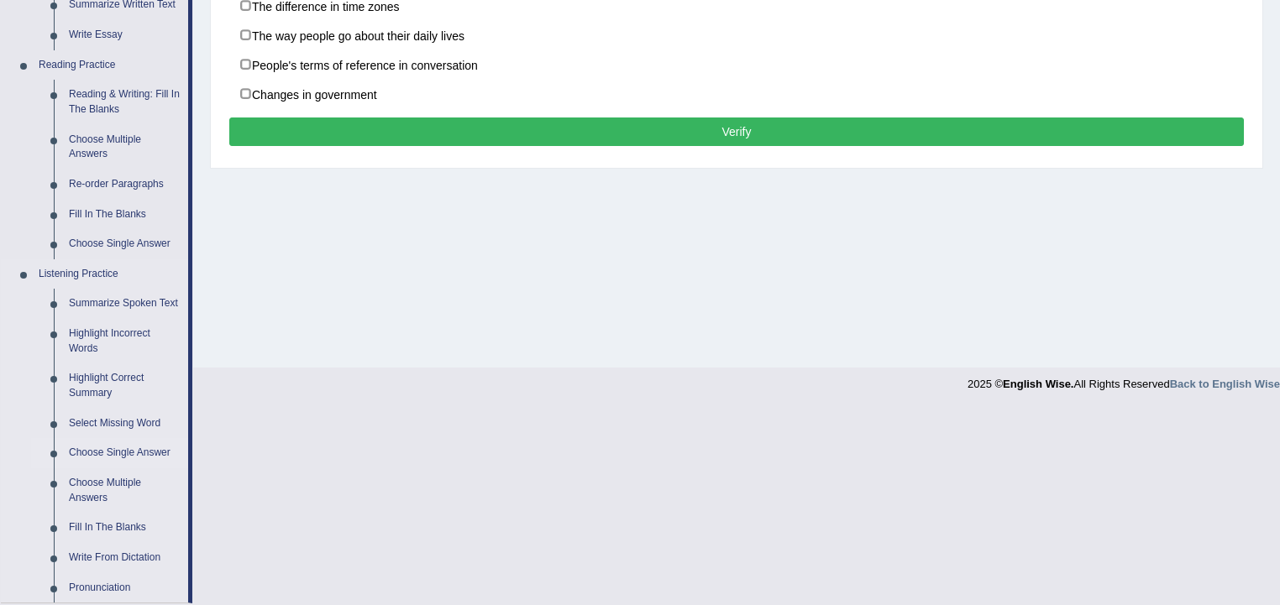
scroll to position [537, 0]
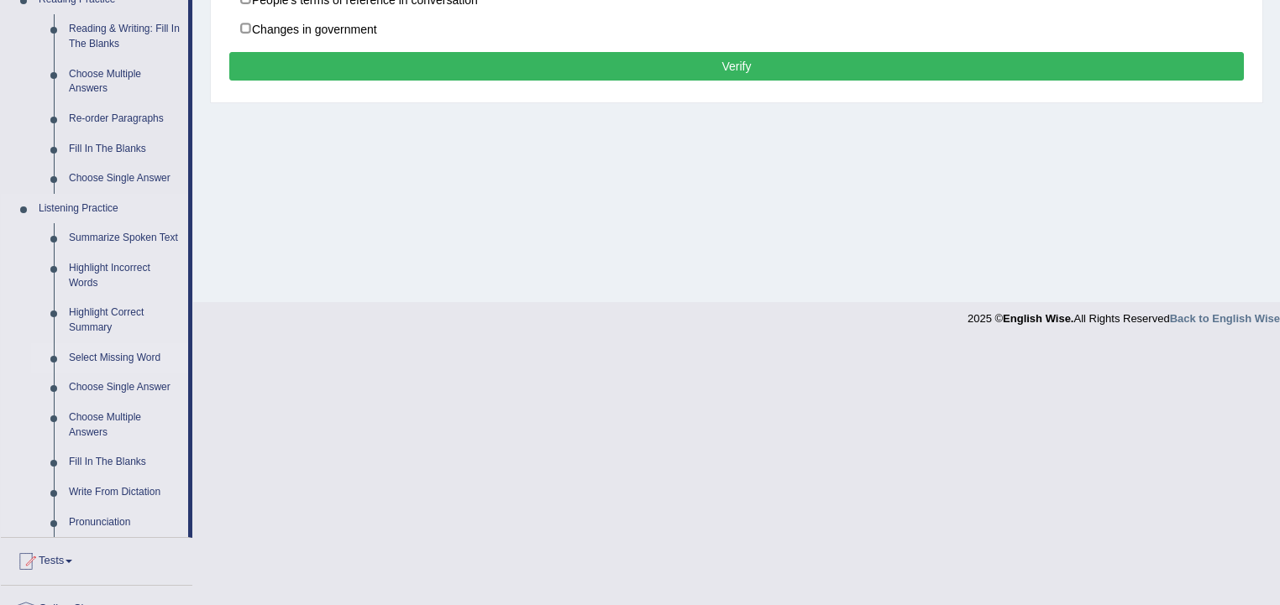
click at [148, 359] on link "Select Missing Word" at bounding box center [124, 358] width 127 height 30
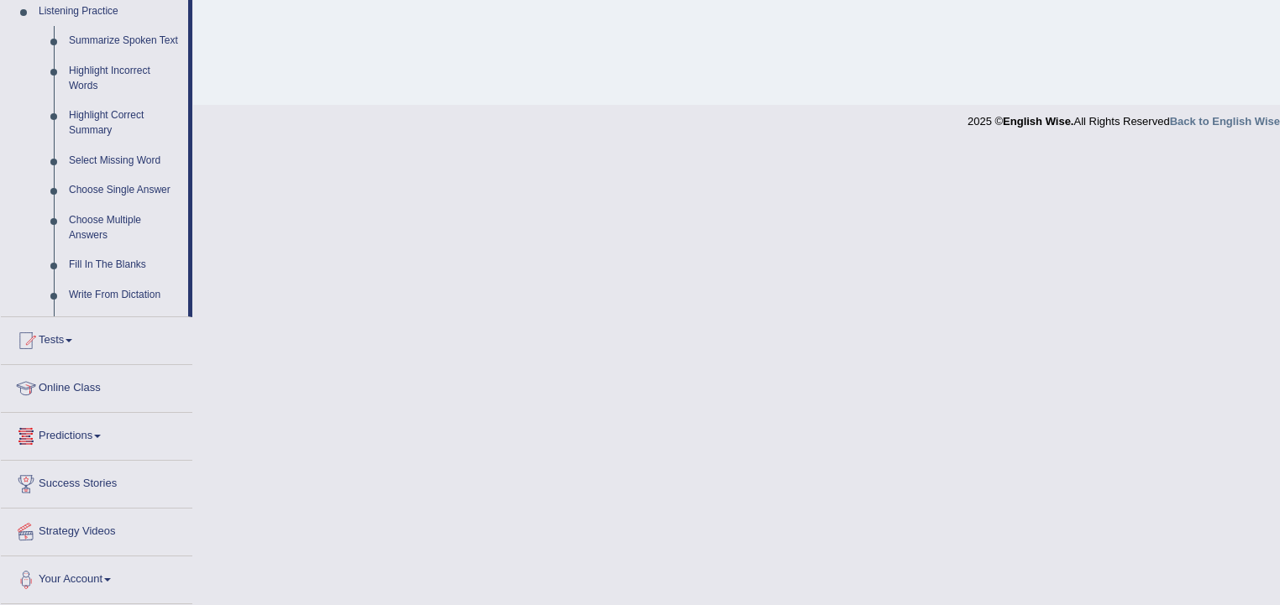
scroll to position [677, 0]
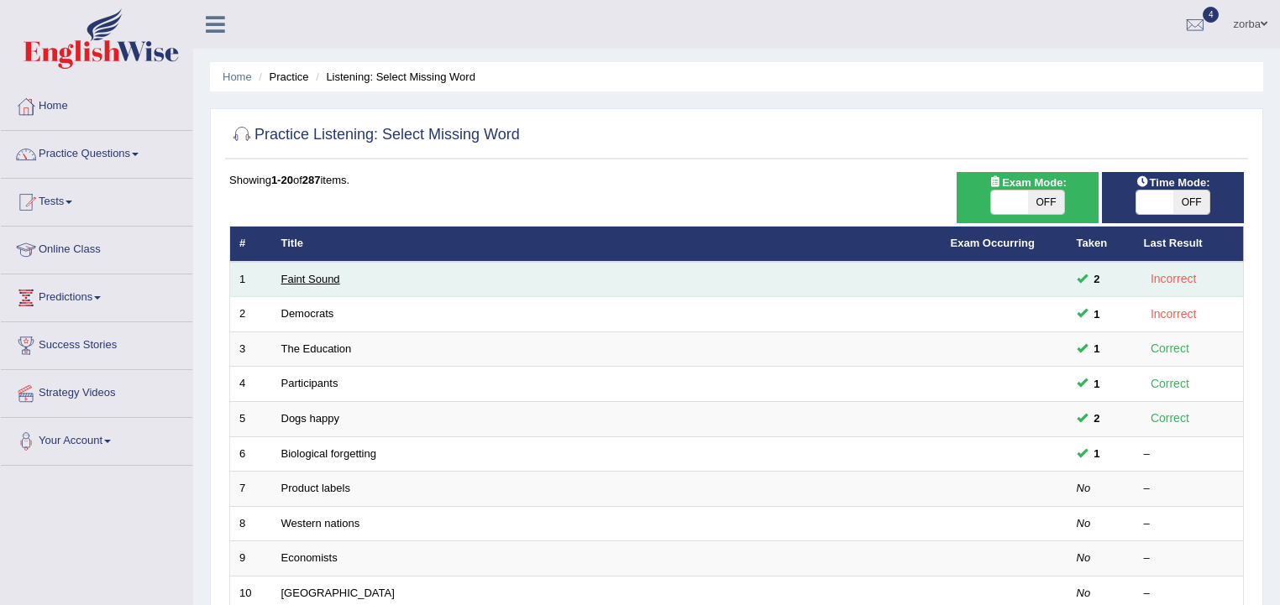
click at [303, 273] on link "Faint Sound" at bounding box center [310, 279] width 59 height 13
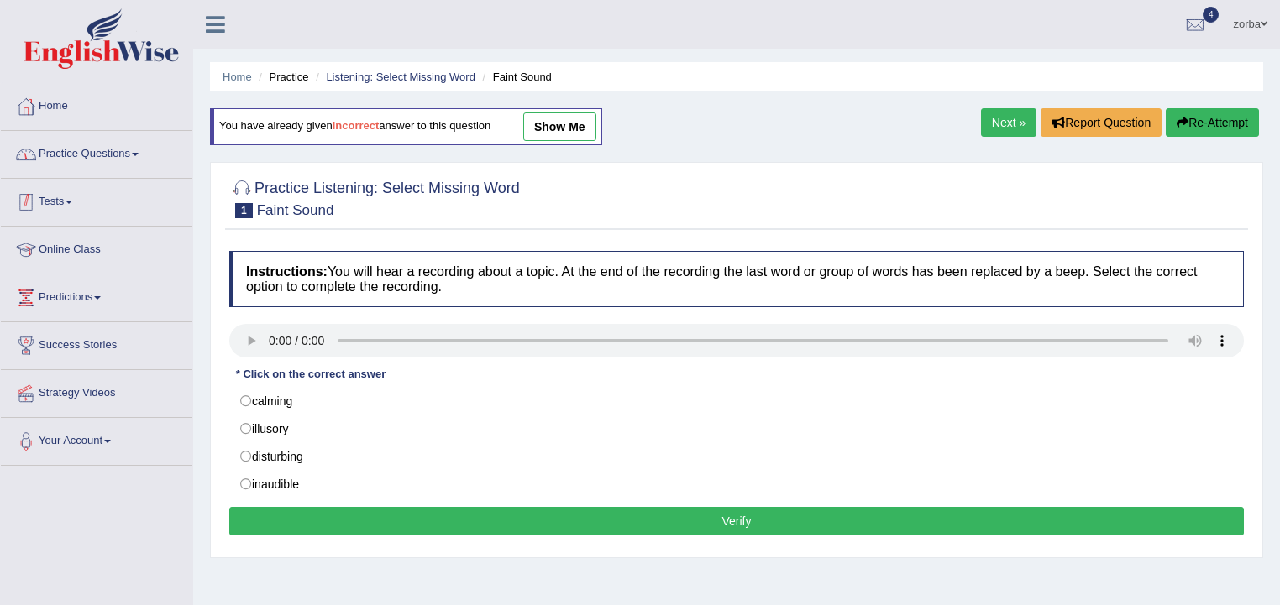
click at [138, 161] on link "Practice Questions" at bounding box center [96, 152] width 191 height 42
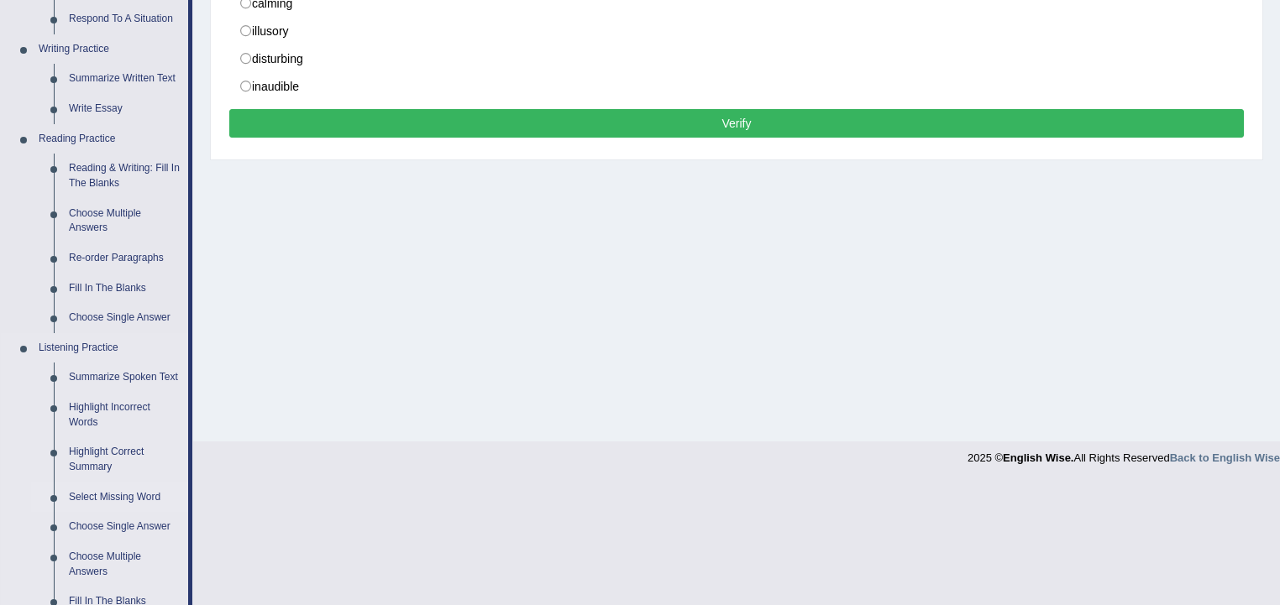
scroll to position [403, 0]
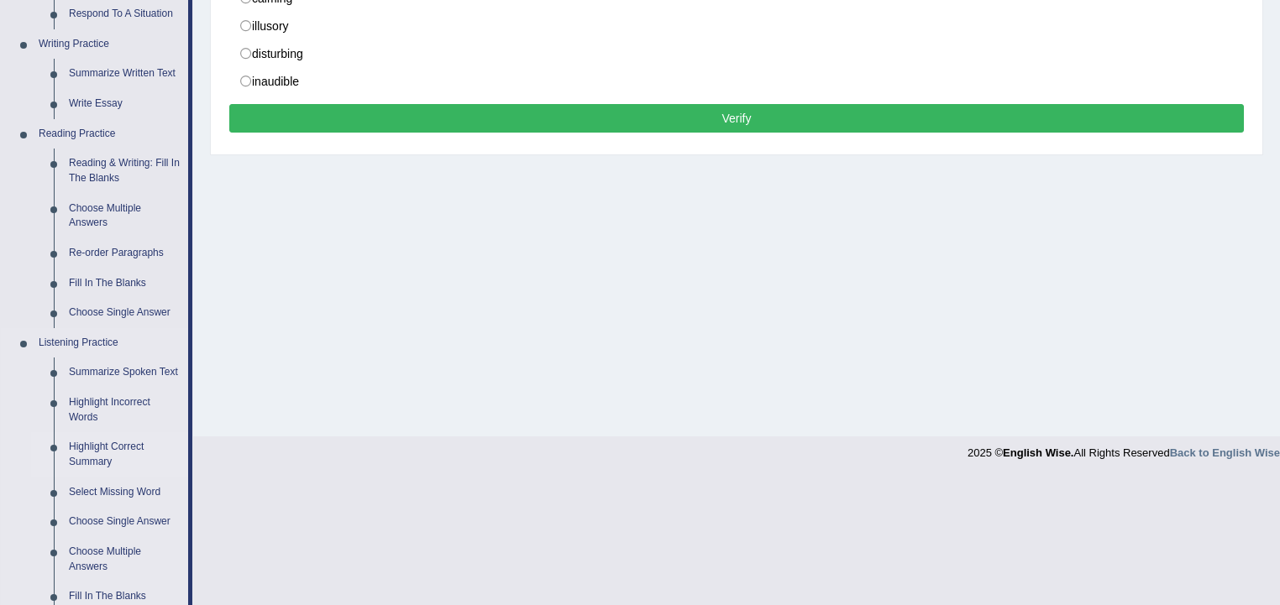
click at [132, 446] on link "Highlight Correct Summary" at bounding box center [124, 454] width 127 height 45
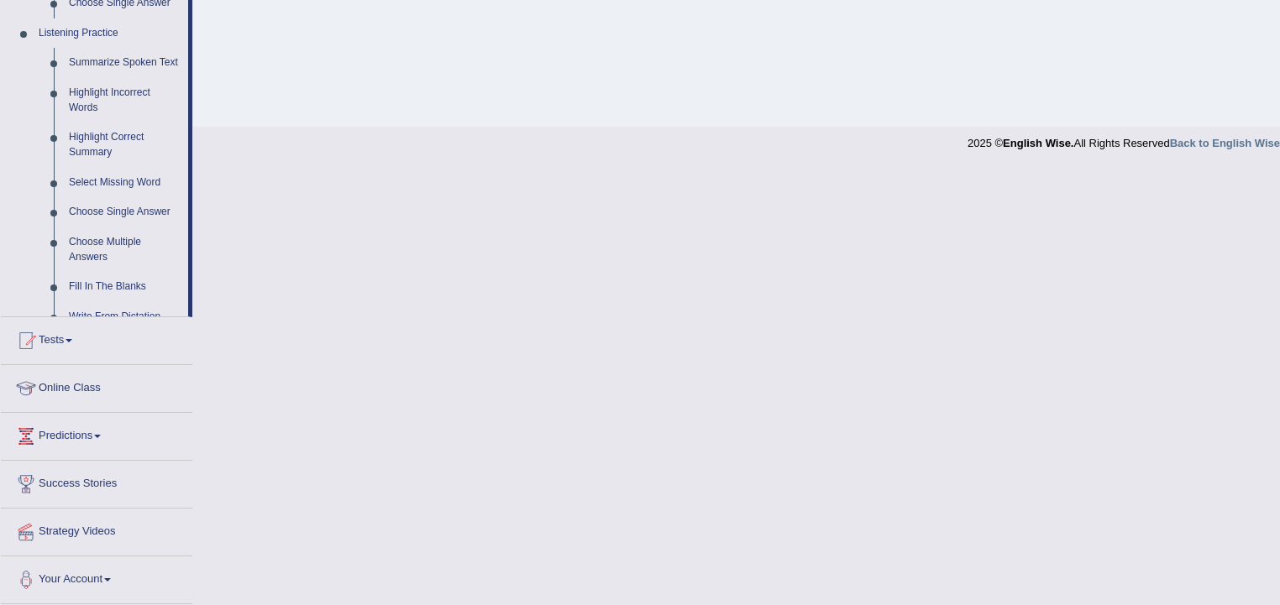
scroll to position [635, 0]
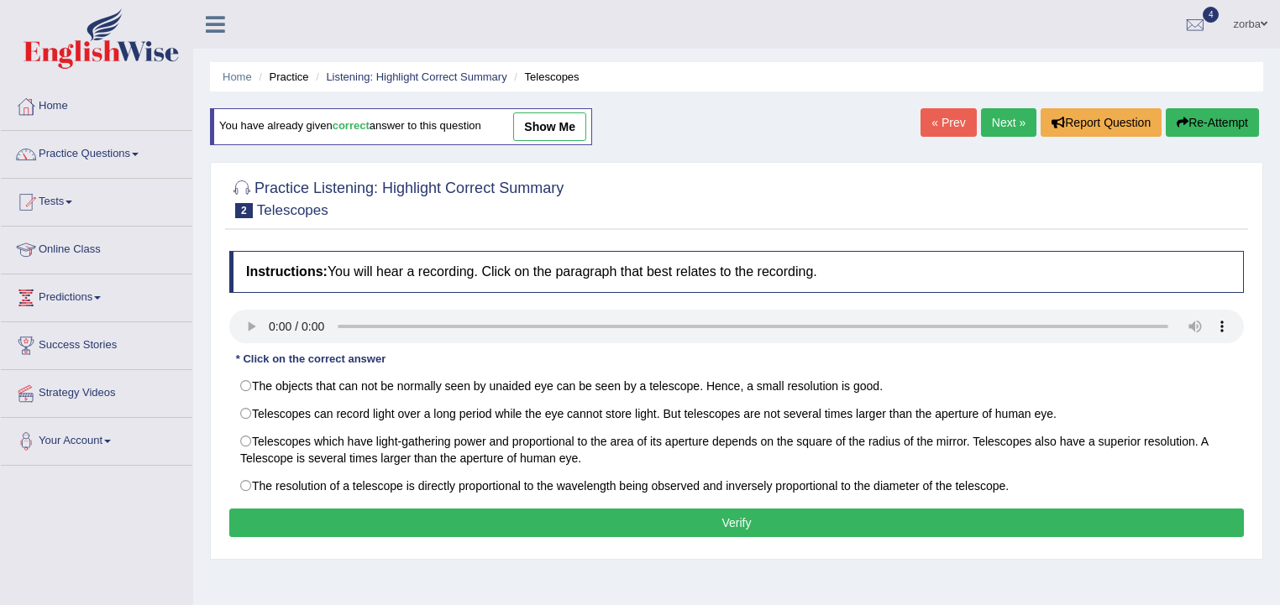
click at [120, 155] on link "Practice Questions" at bounding box center [96, 152] width 191 height 42
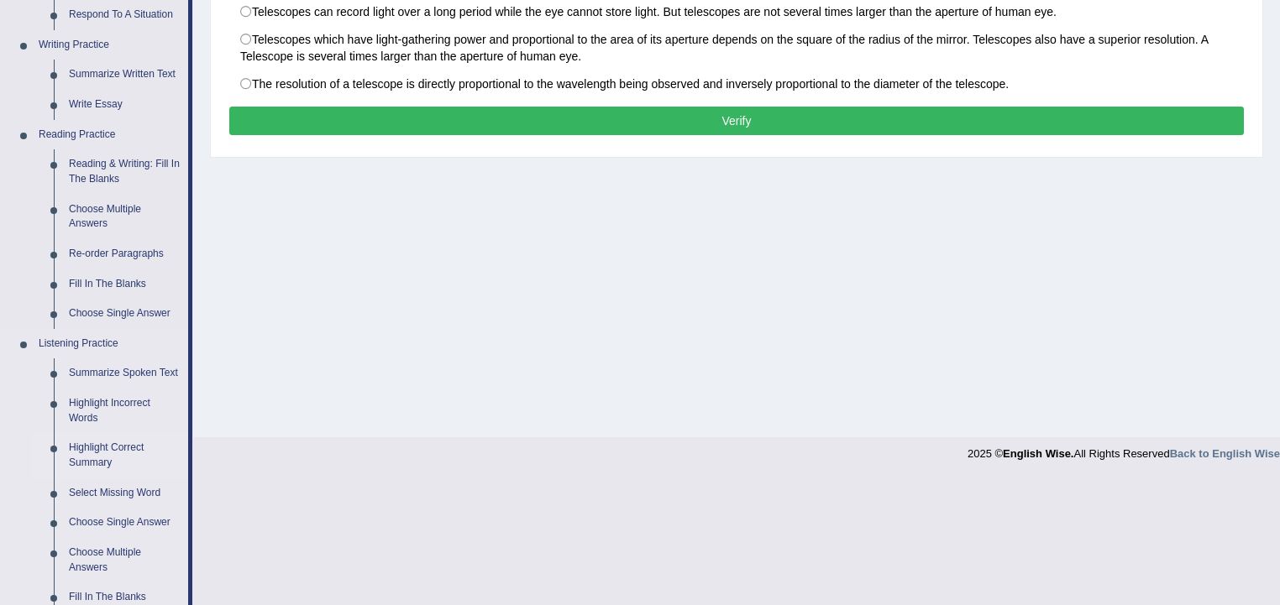
scroll to position [403, 0]
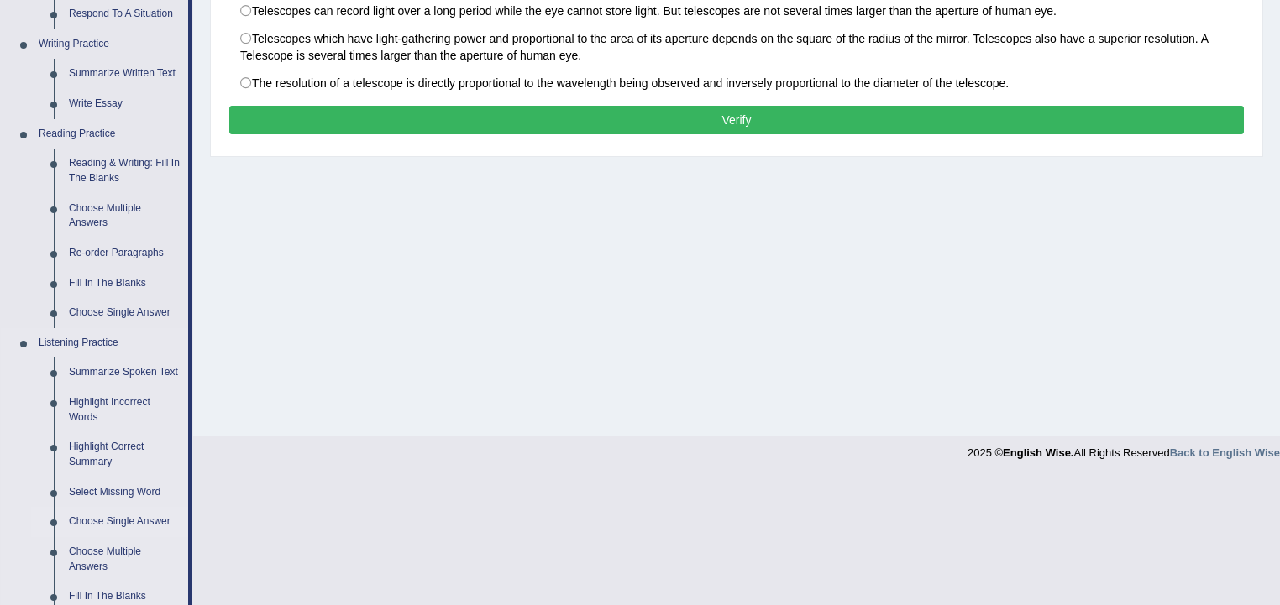
click at [140, 526] on link "Choose Single Answer" at bounding box center [124, 522] width 127 height 30
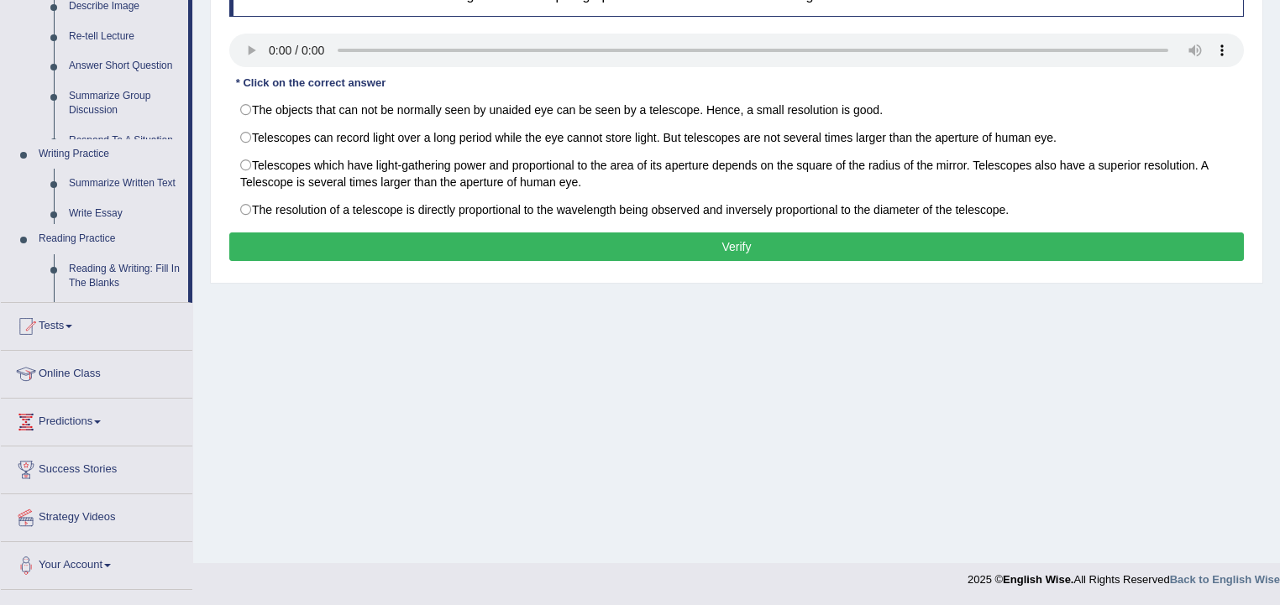
scroll to position [736, 0]
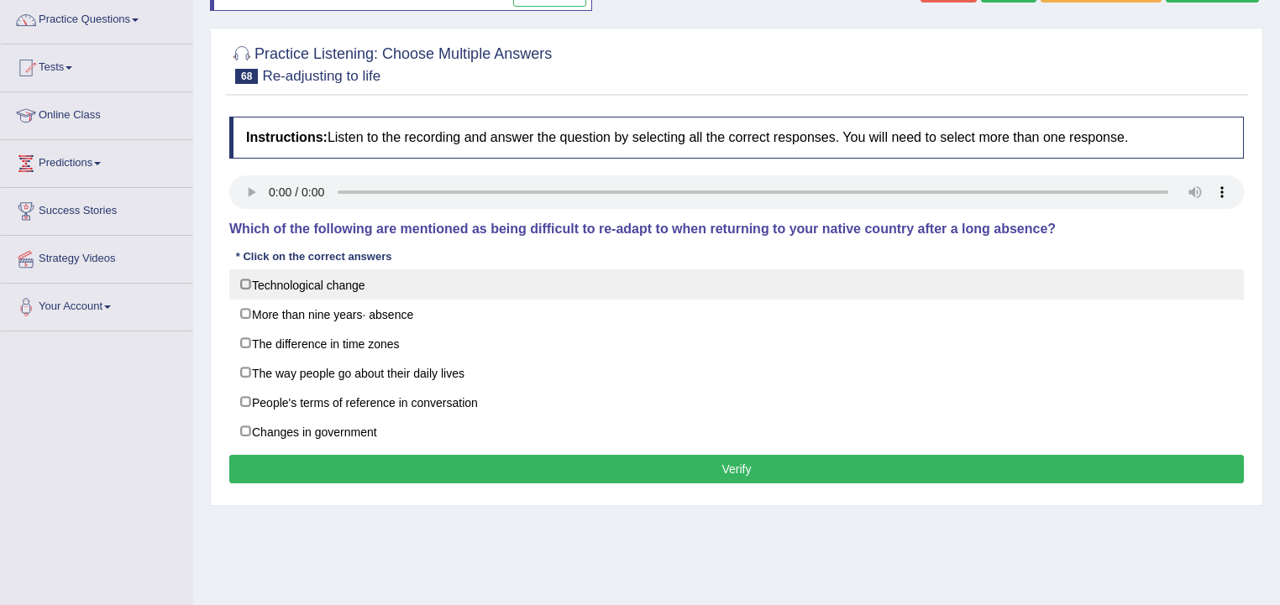
click at [249, 286] on label "Technological change" at bounding box center [736, 285] width 1014 height 30
checkbox input "true"
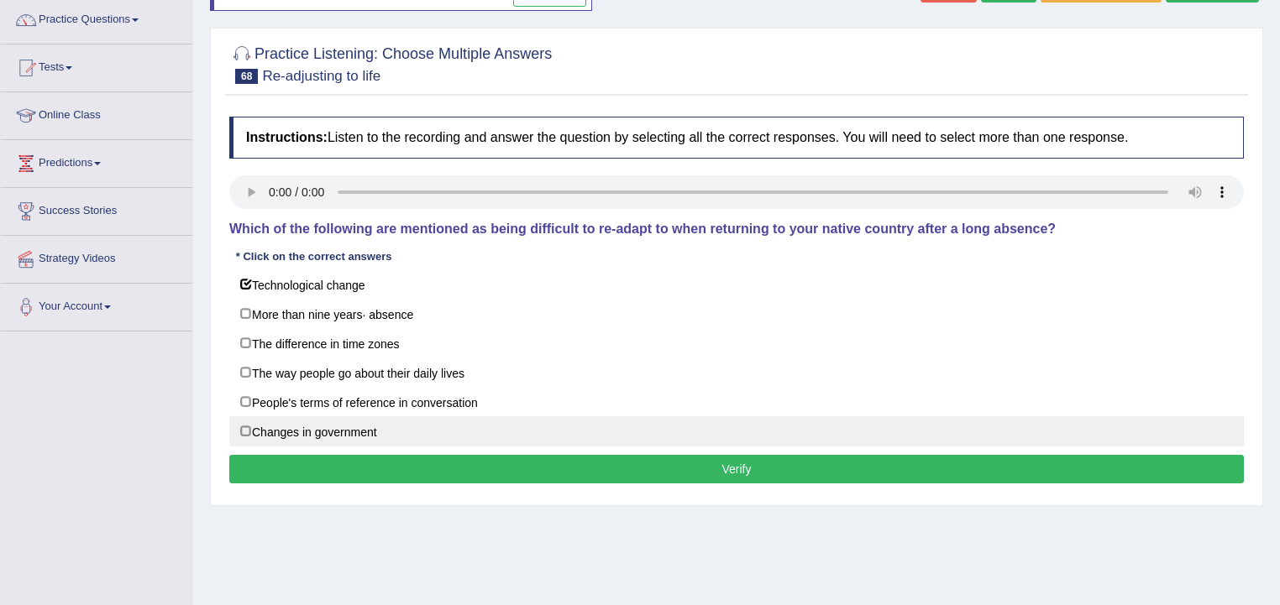
click at [245, 423] on label "Changes in government" at bounding box center [736, 432] width 1014 height 30
checkbox input "true"
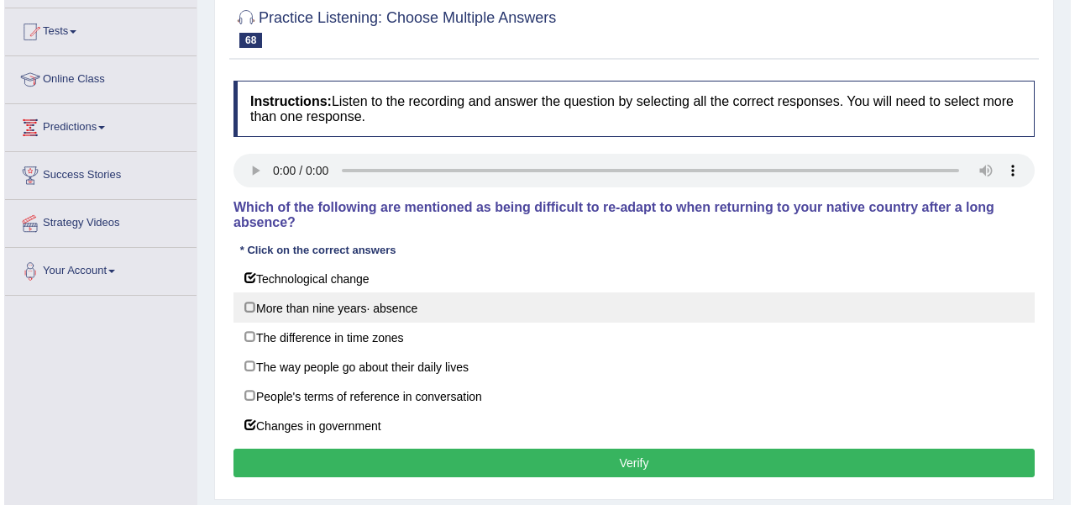
scroll to position [190, 0]
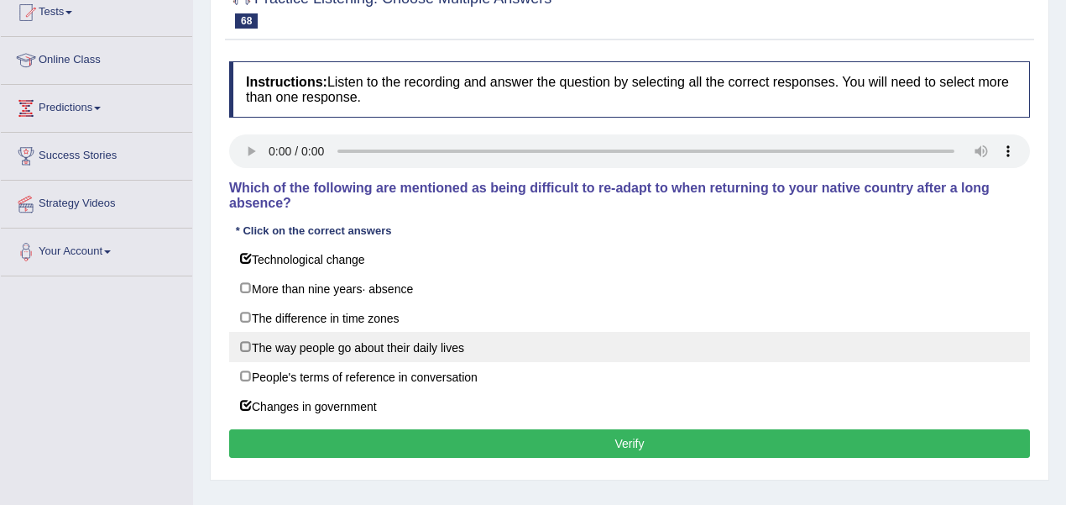
click at [246, 344] on label "The way people go about their daily lives" at bounding box center [629, 347] width 801 height 30
checkbox input "true"
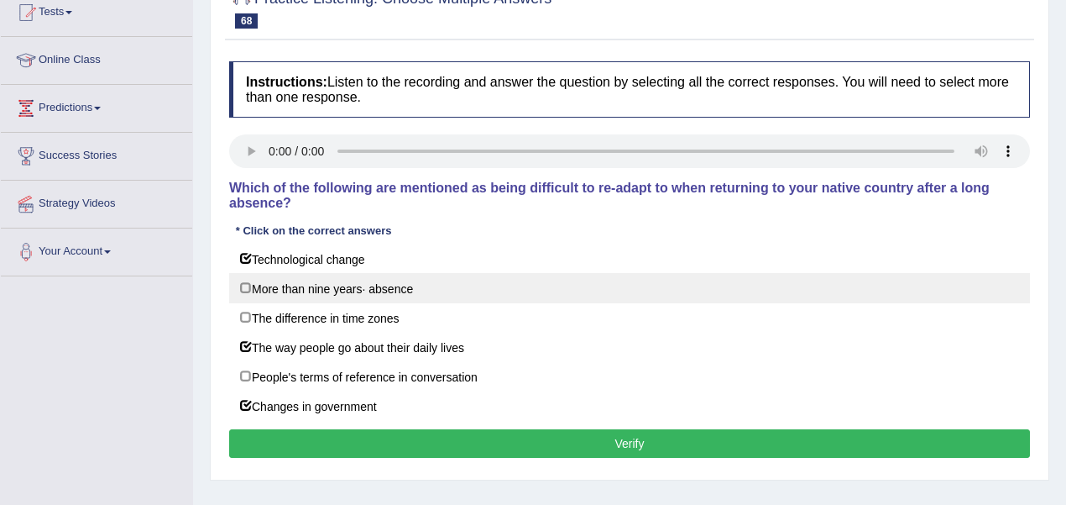
click at [243, 280] on label "More than nine years· absence" at bounding box center [629, 288] width 801 height 30
click at [247, 285] on label "More than nine years· absence" at bounding box center [629, 288] width 801 height 30
checkbox input "false"
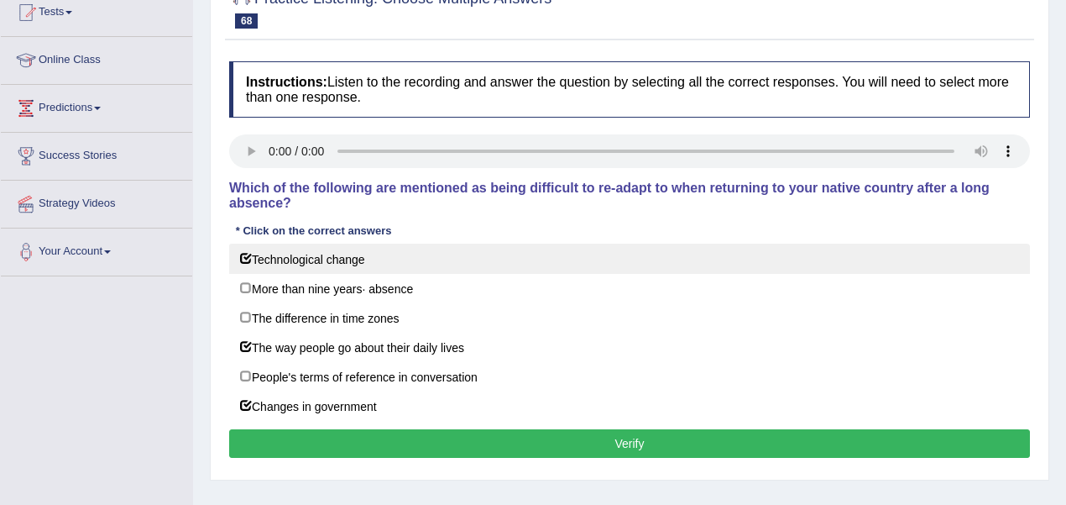
click at [244, 254] on label "Technological change" at bounding box center [629, 259] width 801 height 30
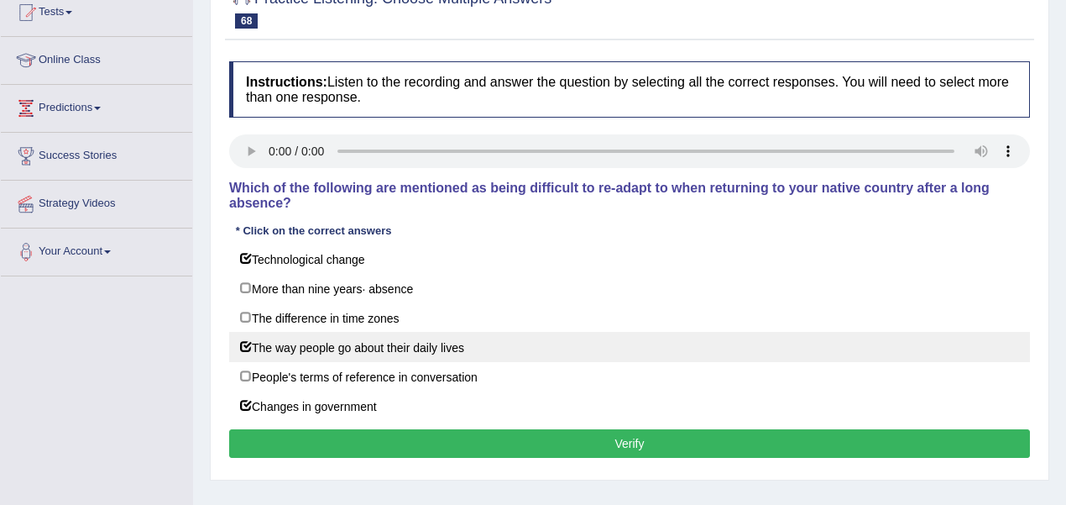
checkbox input "false"
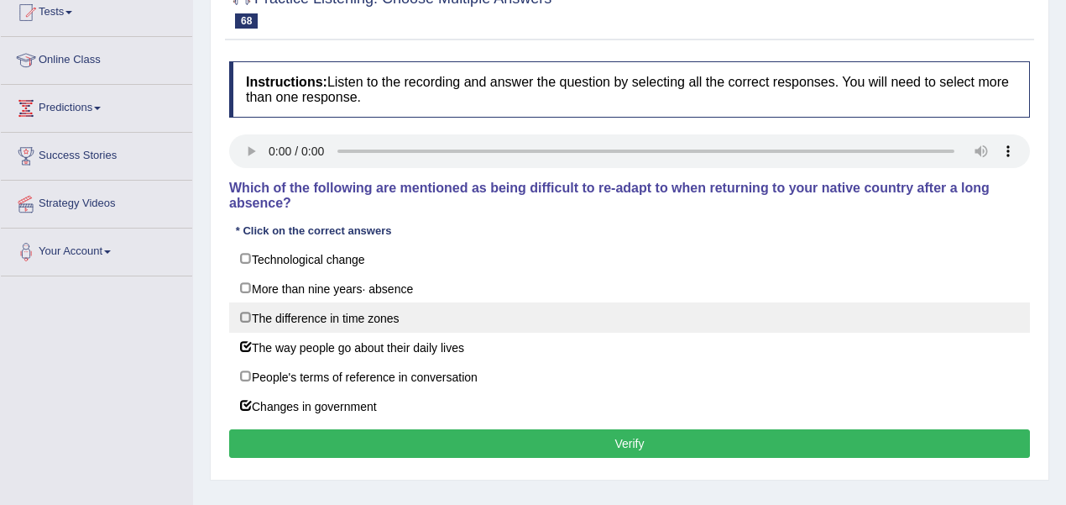
click at [247, 314] on label "The difference in time zones" at bounding box center [629, 317] width 801 height 30
click at [245, 314] on label "The difference in time zones" at bounding box center [629, 317] width 801 height 30
click at [247, 314] on label "The difference in time zones" at bounding box center [629, 317] width 801 height 30
checkbox input "false"
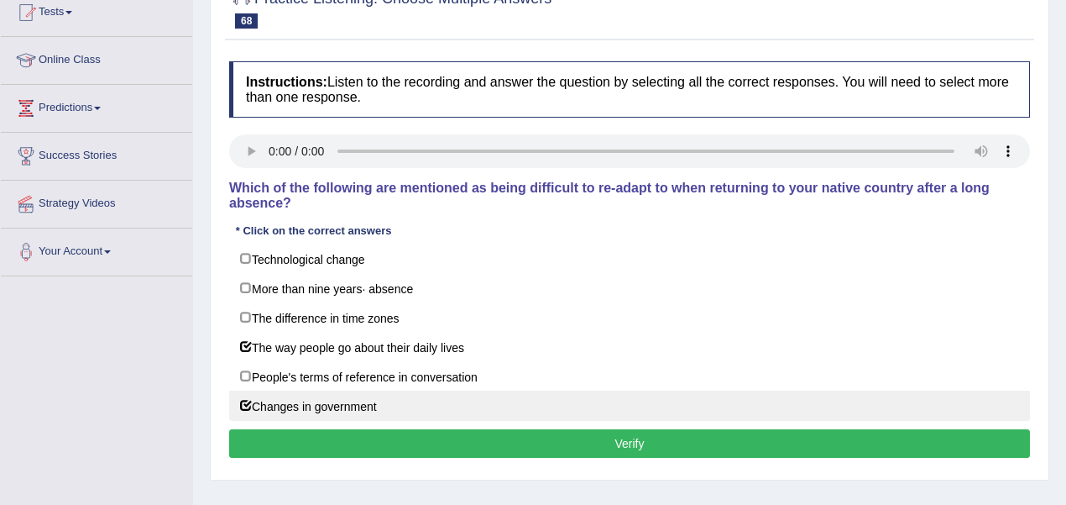
click at [249, 398] on label "Changes in government" at bounding box center [629, 405] width 801 height 30
checkbox input "false"
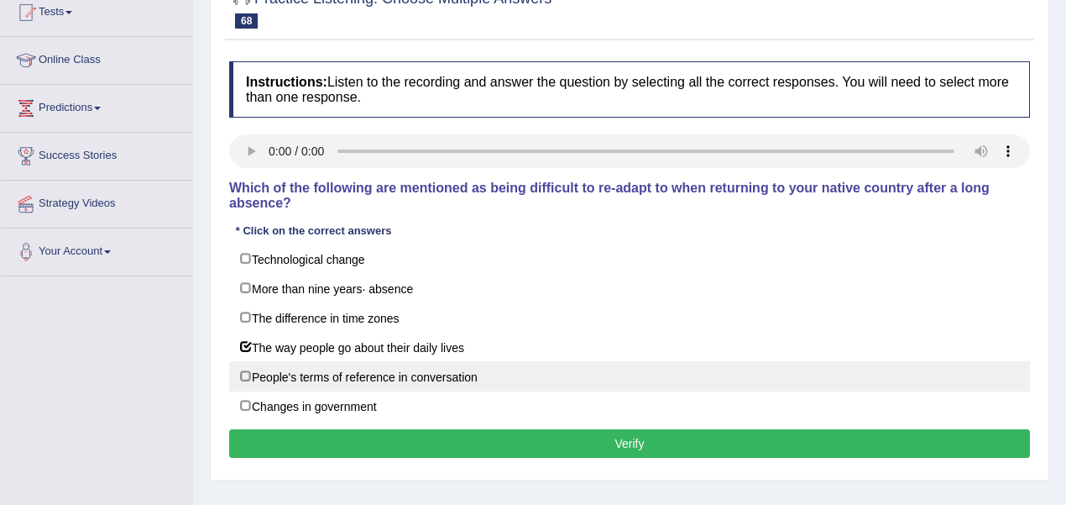
click at [247, 373] on label "People's terms of reference in conversation" at bounding box center [629, 376] width 801 height 30
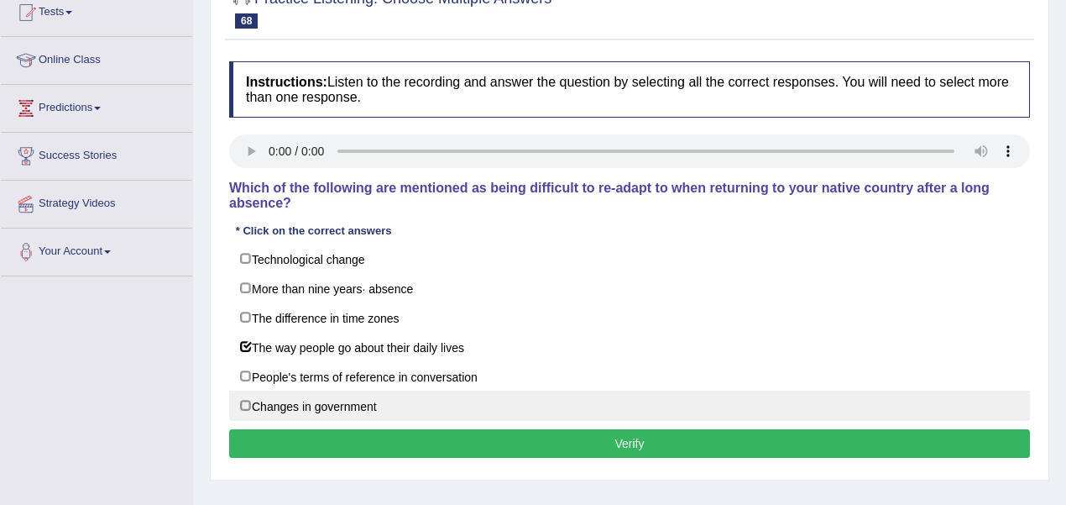
checkbox input "true"
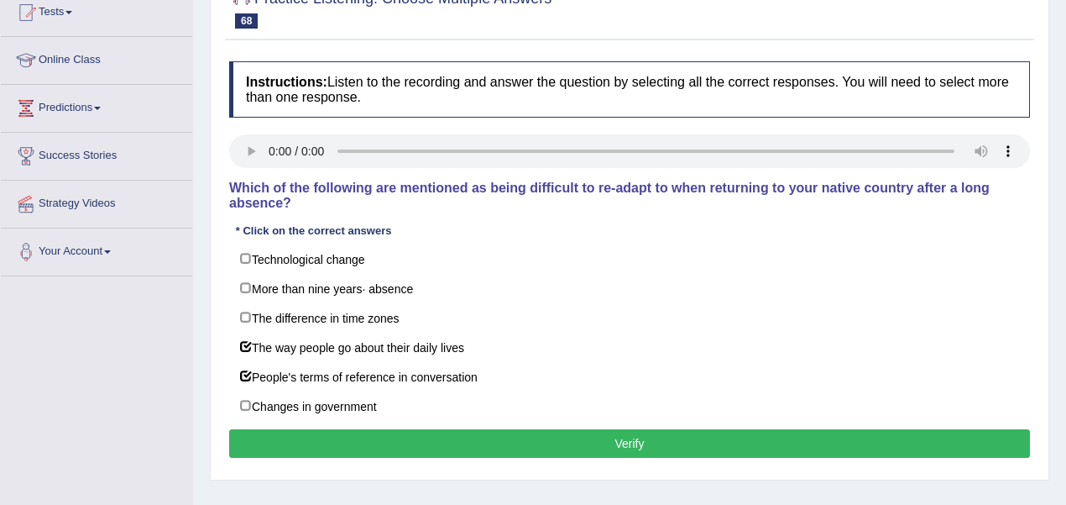
click at [627, 429] on button "Verify" at bounding box center [629, 443] width 801 height 29
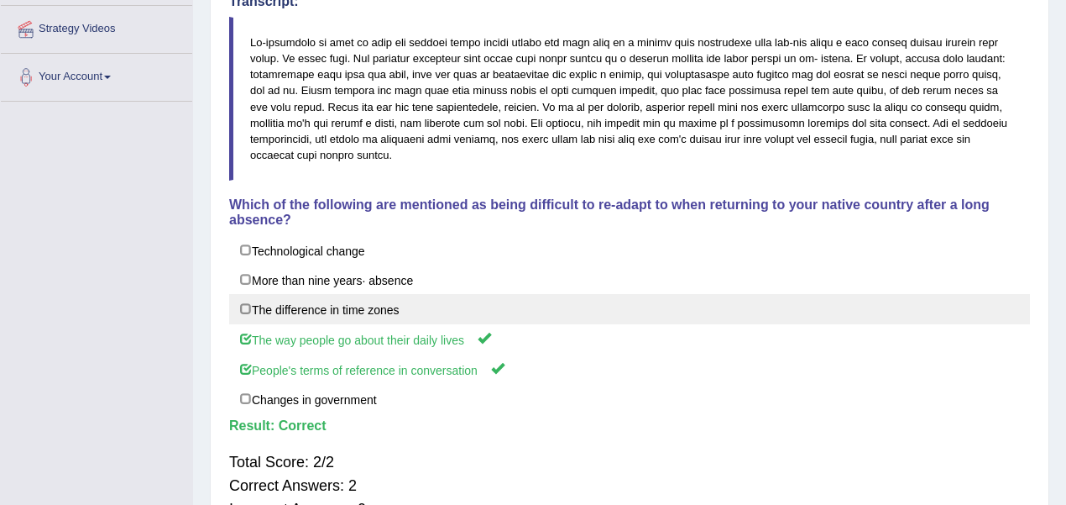
scroll to position [414, 0]
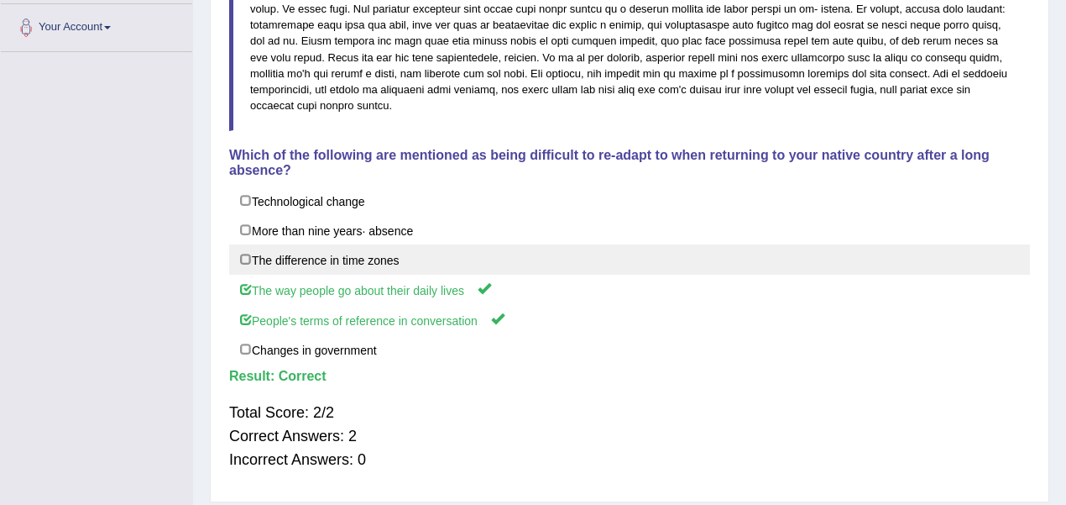
click at [770, 268] on label "The difference in time zones" at bounding box center [629, 259] width 801 height 30
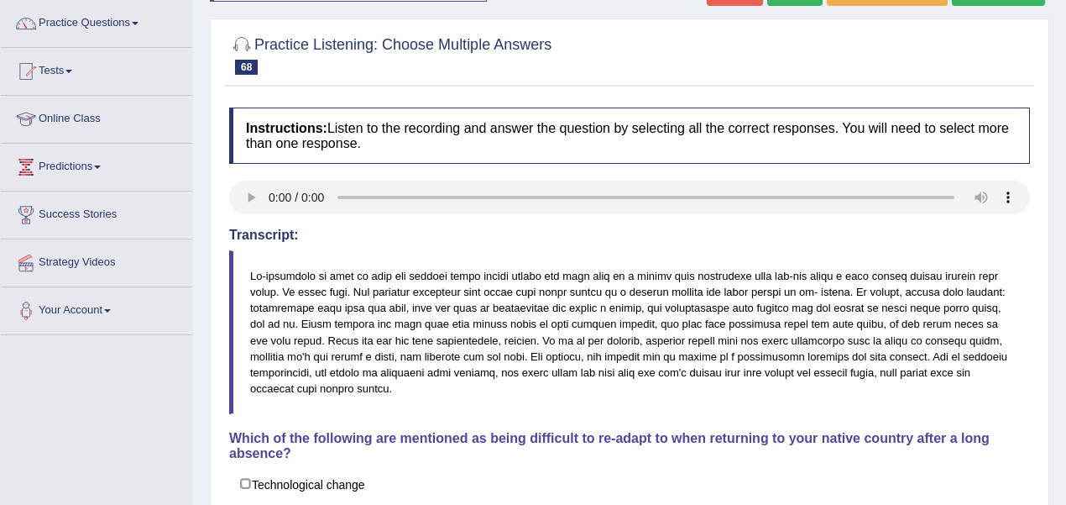
scroll to position [78, 0]
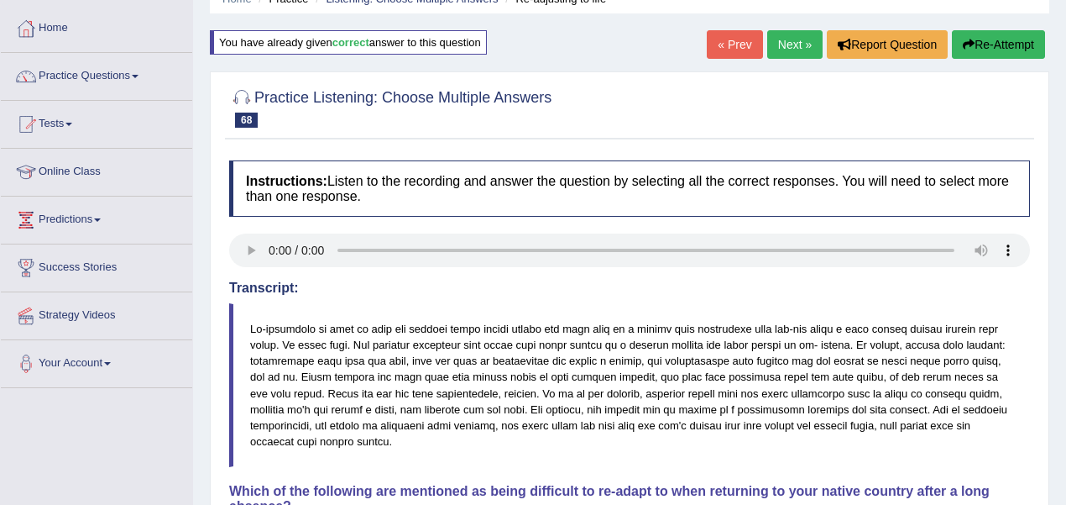
click at [783, 44] on link "Next »" at bounding box center [795, 44] width 55 height 29
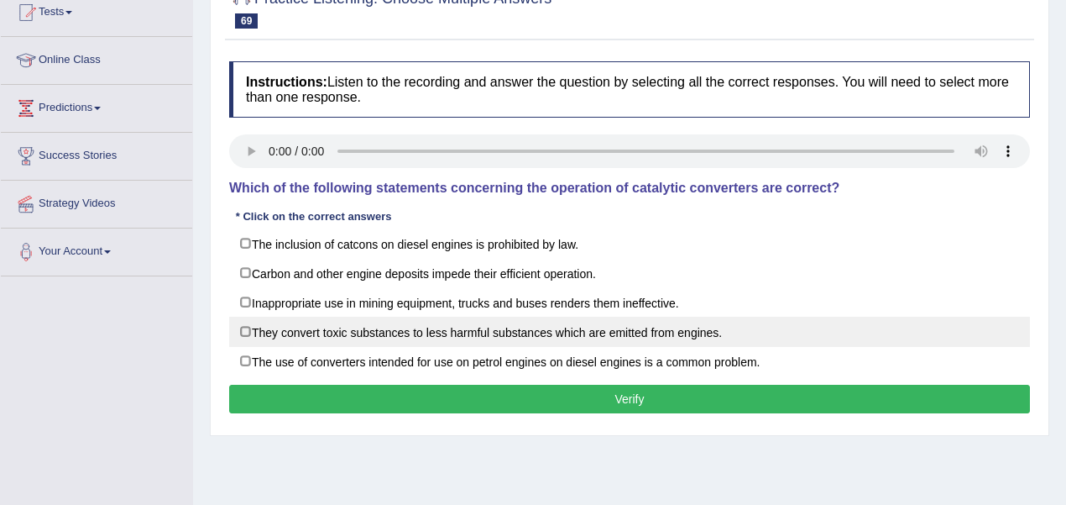
click at [242, 331] on label "They convert toxic substances to less harmful substances which are emitted from…" at bounding box center [629, 332] width 801 height 30
checkbox input "true"
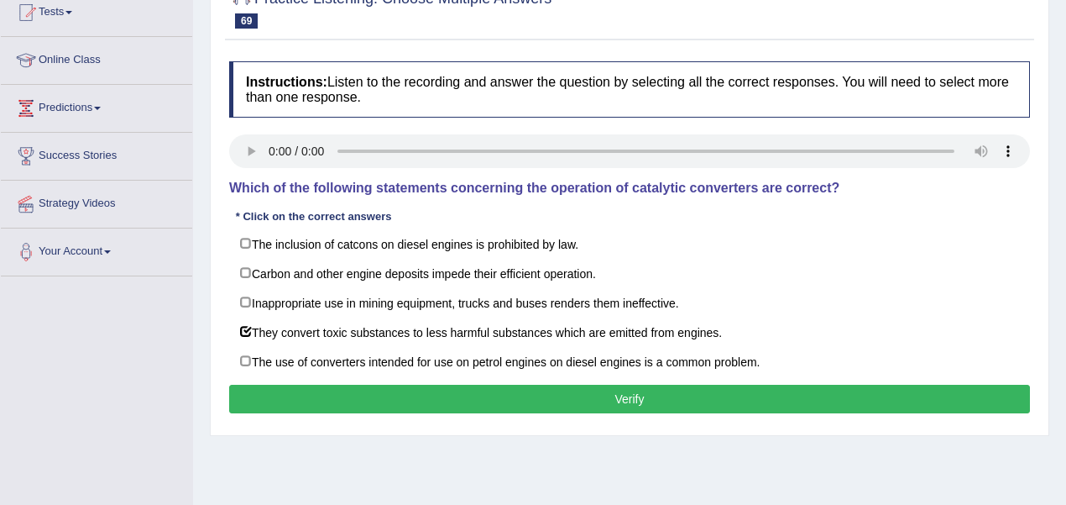
drag, startPoint x: 240, startPoint y: 267, endPoint x: 181, endPoint y: 432, distance: 174.8
click at [240, 267] on label "Carbon and other engine deposits impede their efficient operation." at bounding box center [629, 273] width 801 height 30
checkbox input "true"
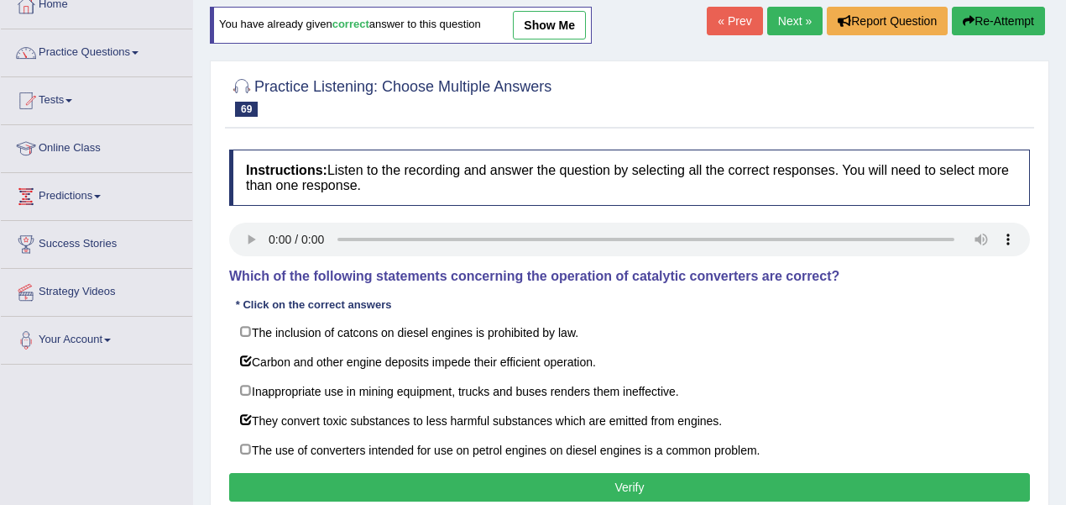
scroll to position [22, 0]
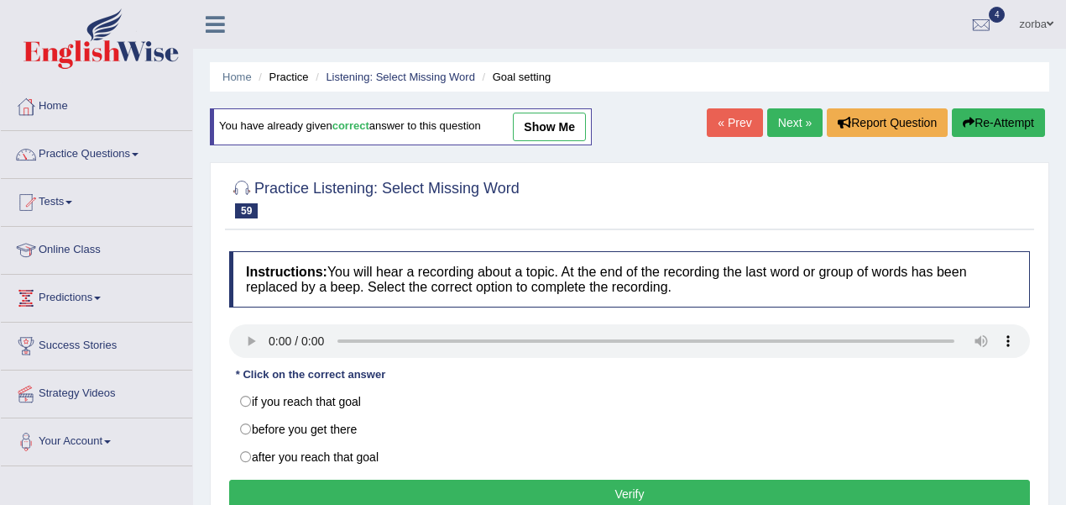
click at [776, 121] on link "Next »" at bounding box center [795, 122] width 55 height 29
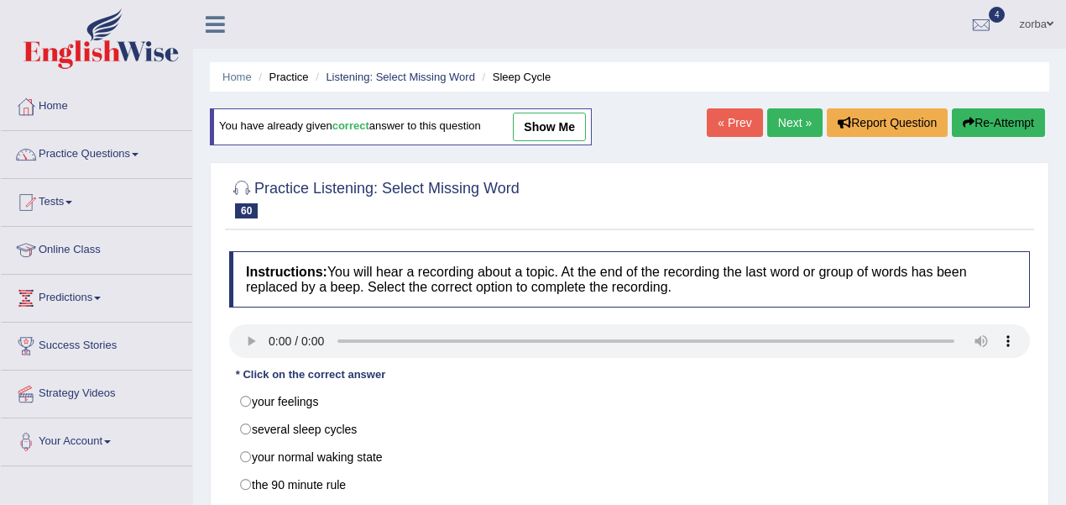
scroll to position [55, 0]
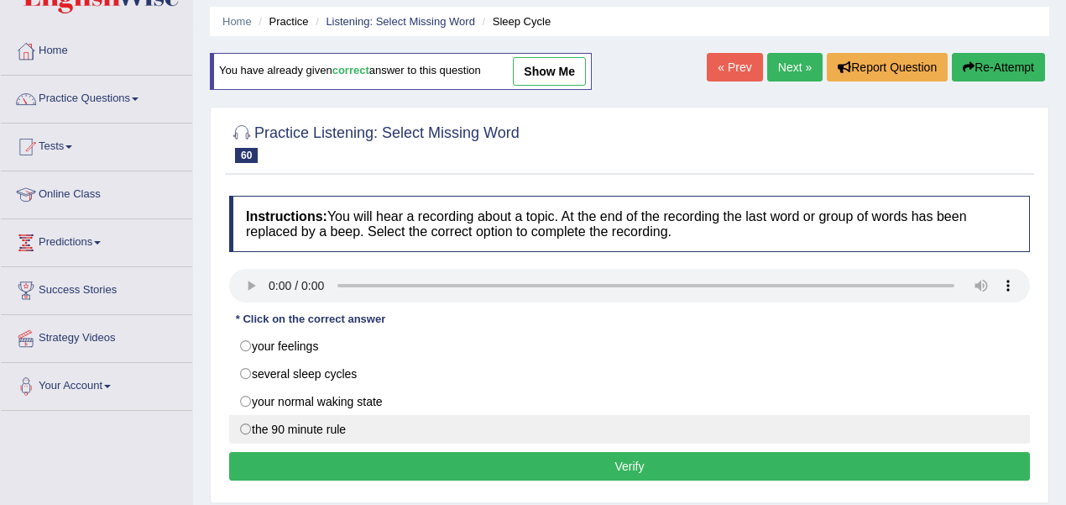
click at [249, 422] on label "the 90 minute rule" at bounding box center [629, 429] width 801 height 29
radio input "true"
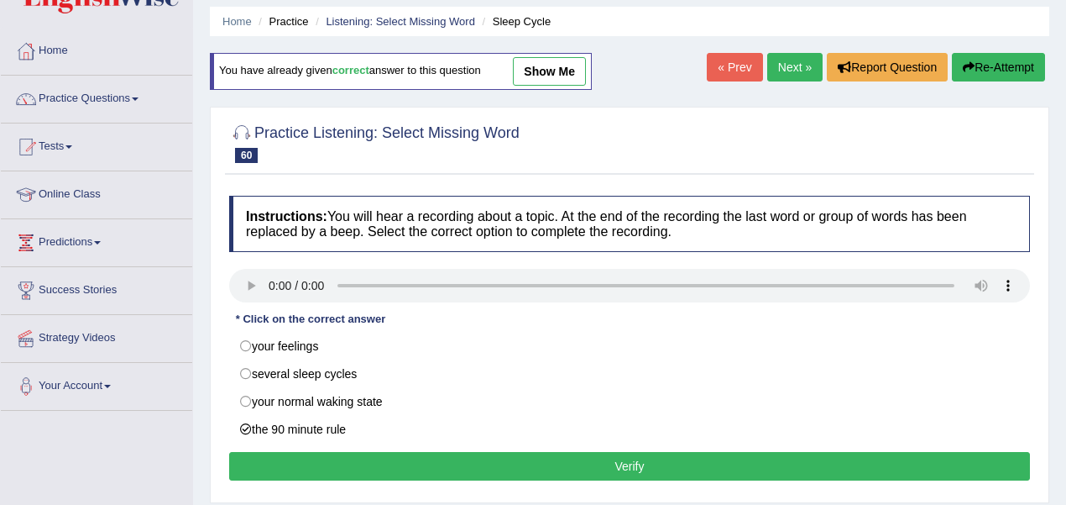
click at [511, 467] on button "Verify" at bounding box center [629, 466] width 801 height 29
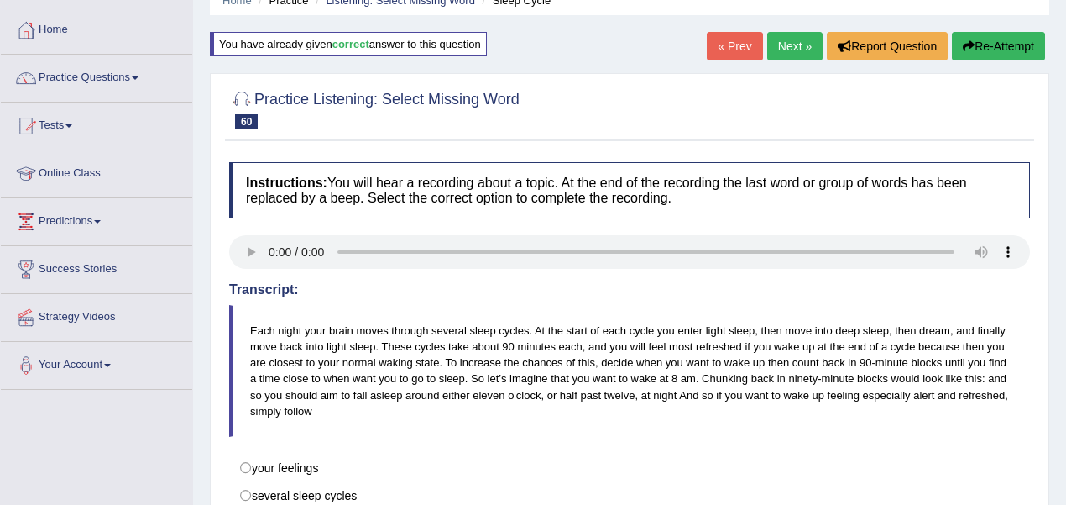
scroll to position [112, 0]
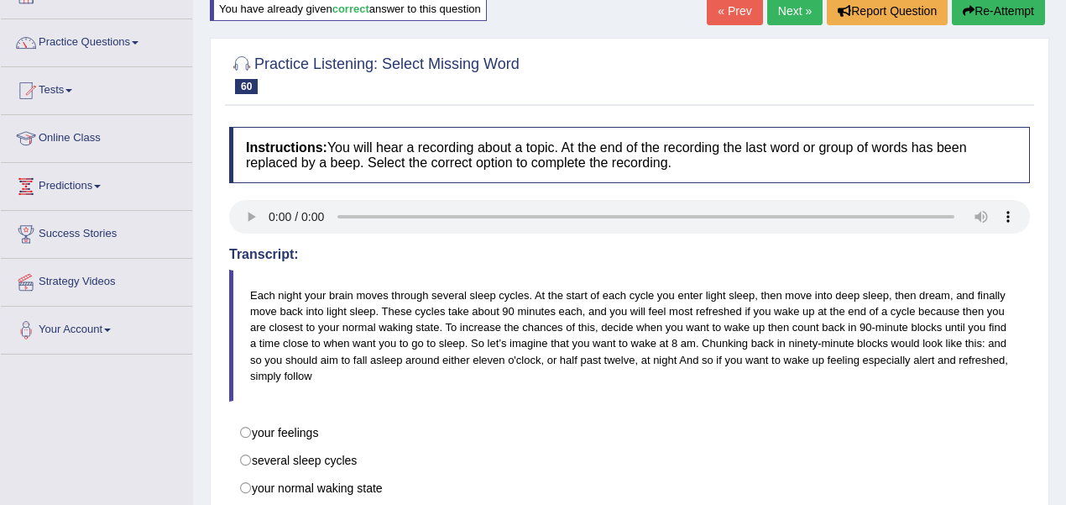
click at [999, 12] on button "Re-Attempt" at bounding box center [998, 11] width 93 height 29
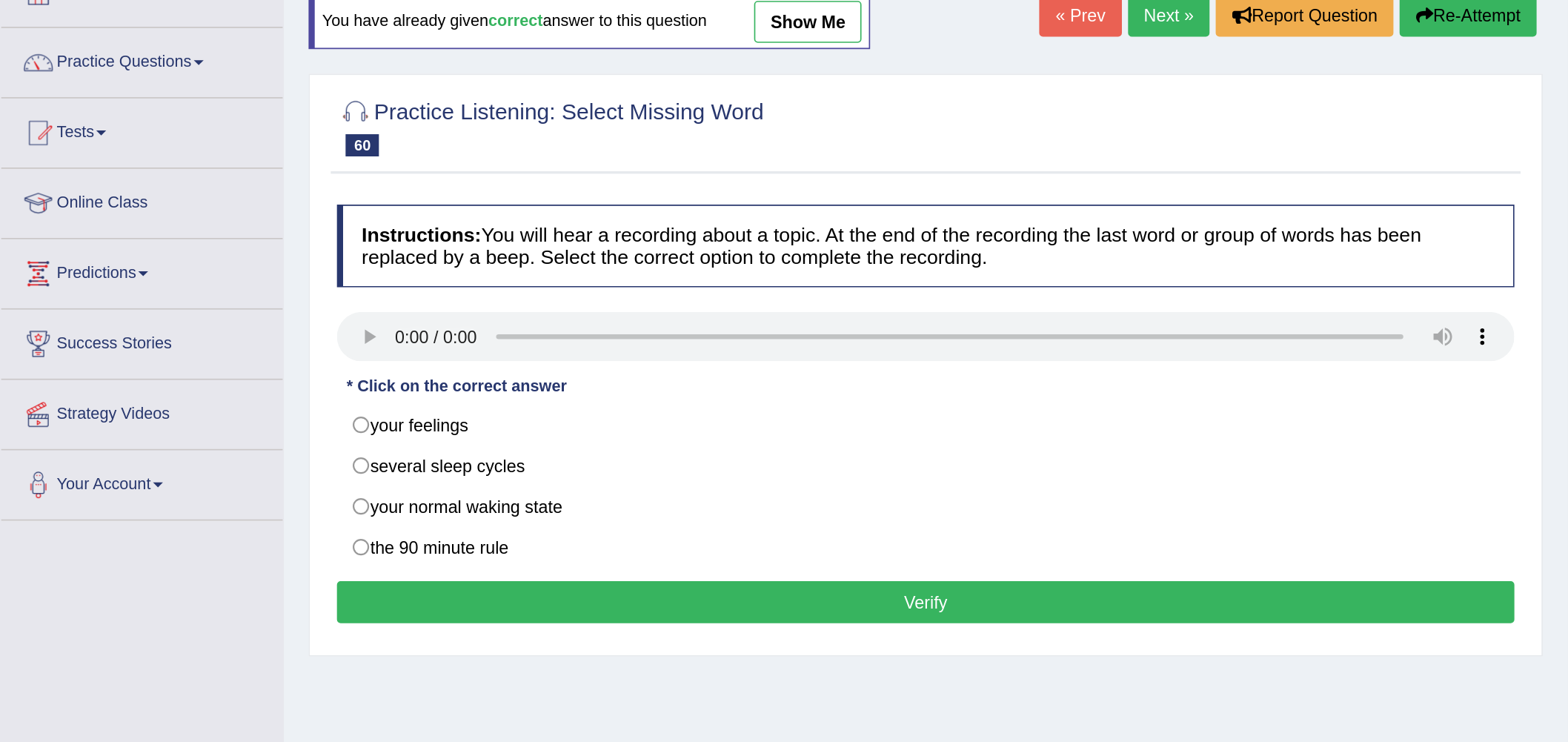
scroll to position [35, 0]
